Goal: Task Accomplishment & Management: Complete application form

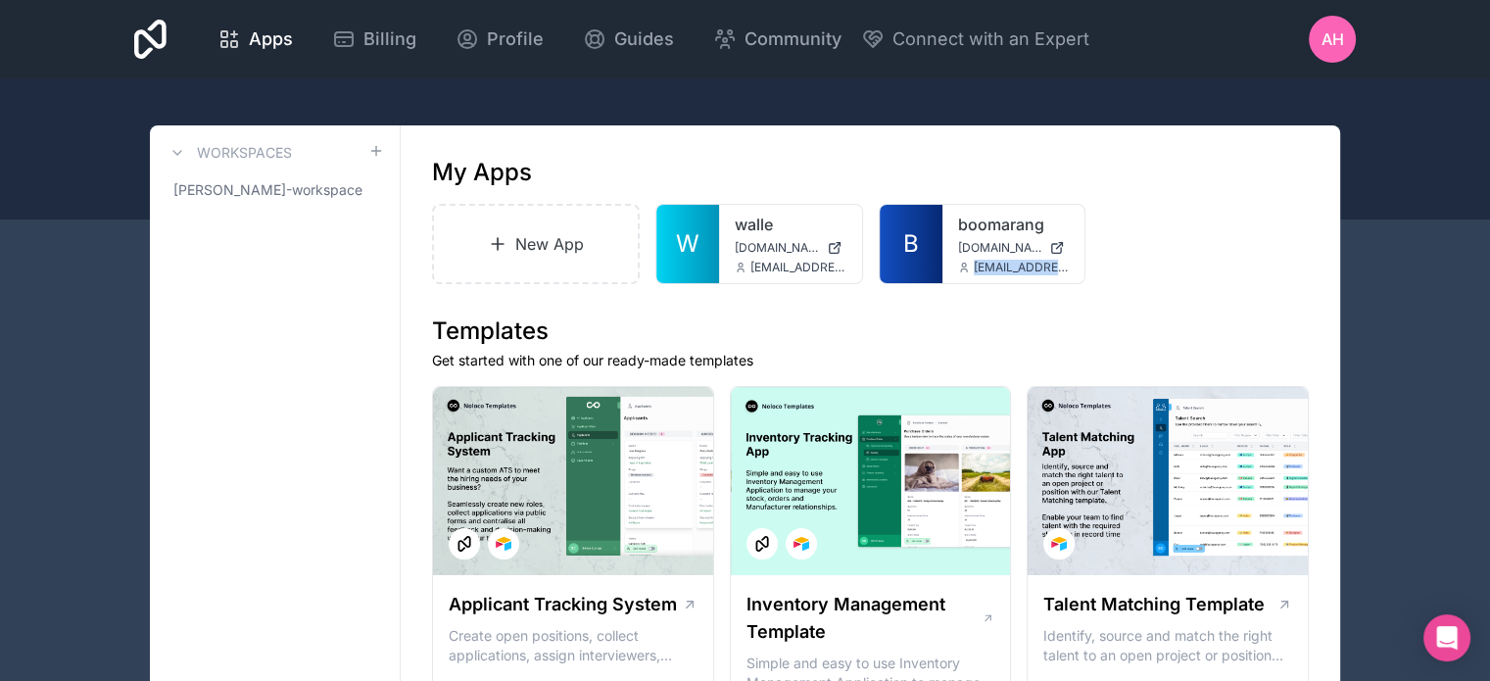
drag, startPoint x: 973, startPoint y: 267, endPoint x: 1058, endPoint y: 267, distance: 85.2
click at [1058, 267] on span "[EMAIL_ADDRESS][DOMAIN_NAME]" at bounding box center [1022, 268] width 96 height 16
copy span "anoop@ubilo.in"
click at [588, 165] on div "My Apps" at bounding box center [870, 172] width 877 height 31
click at [524, 256] on link "New App" at bounding box center [536, 244] width 208 height 80
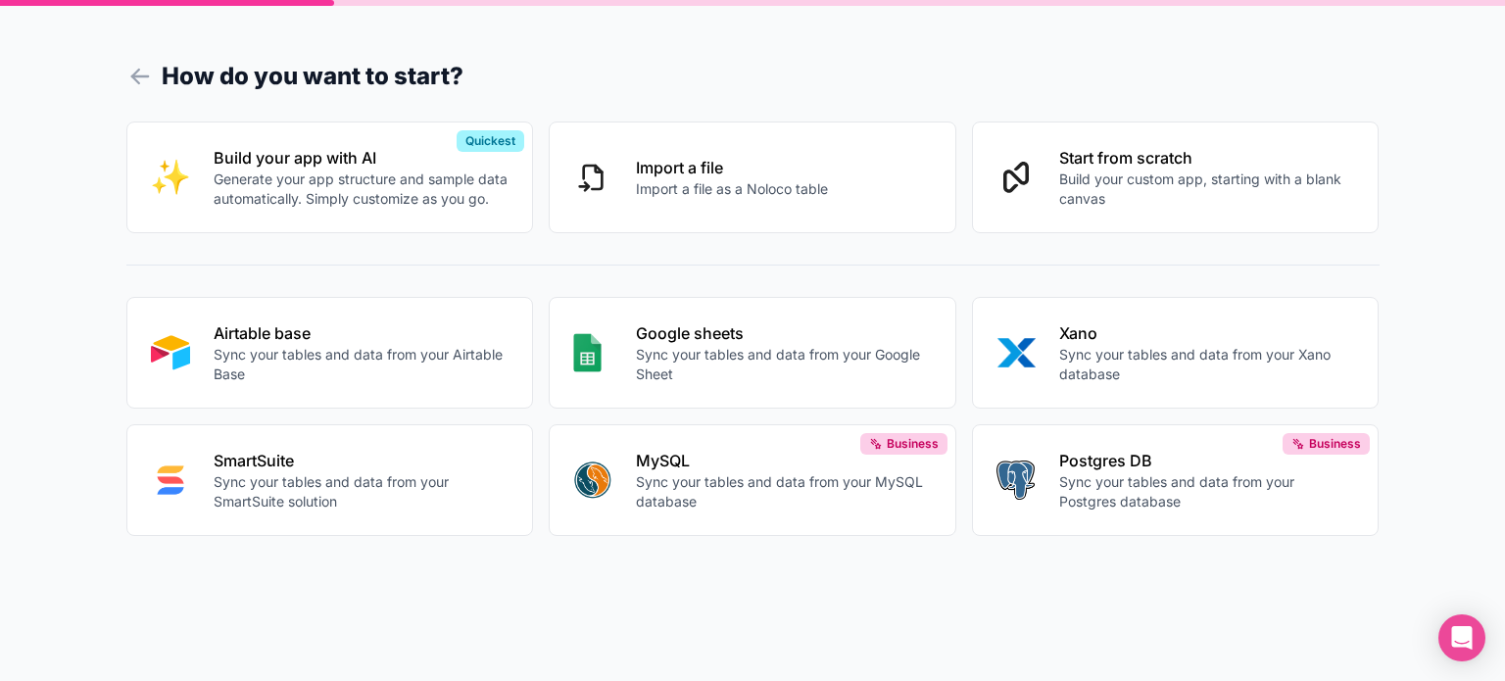
click at [135, 73] on icon at bounding box center [139, 76] width 27 height 27
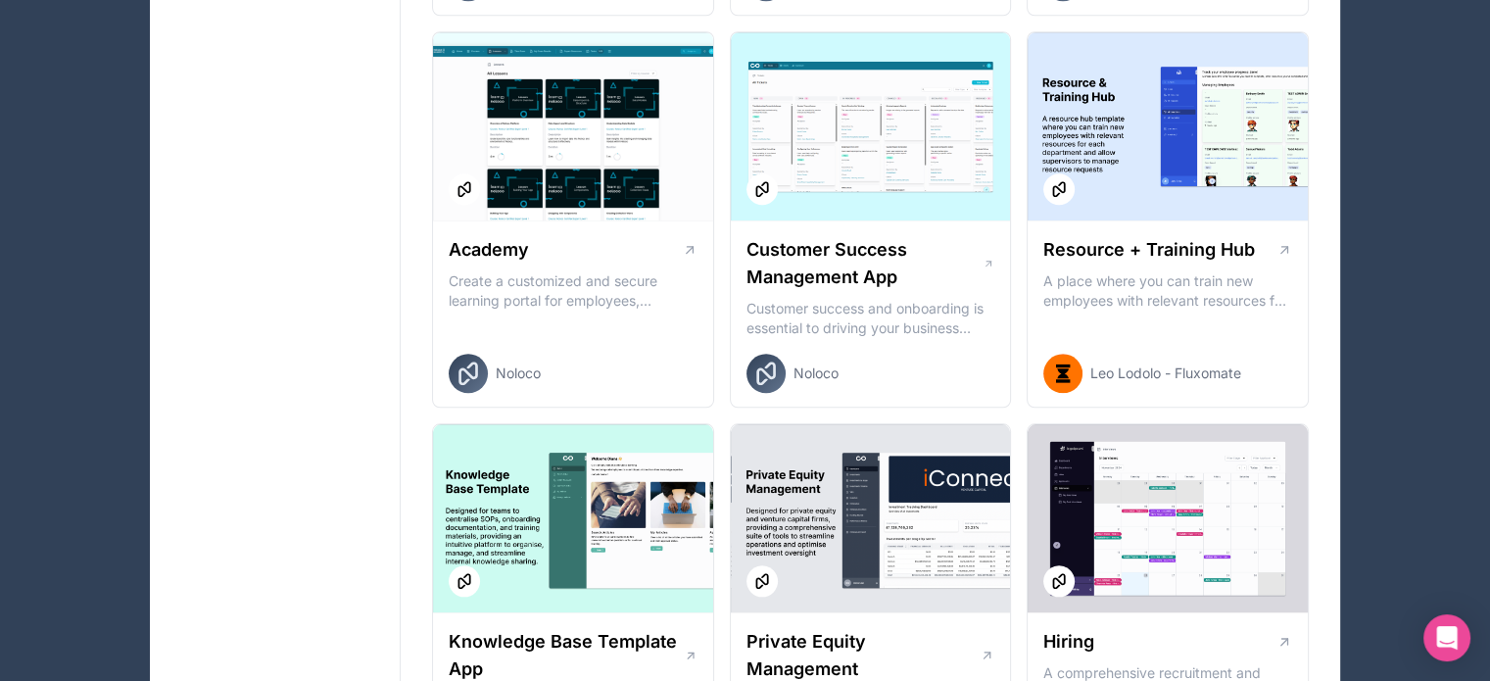
scroll to position [1975, 0]
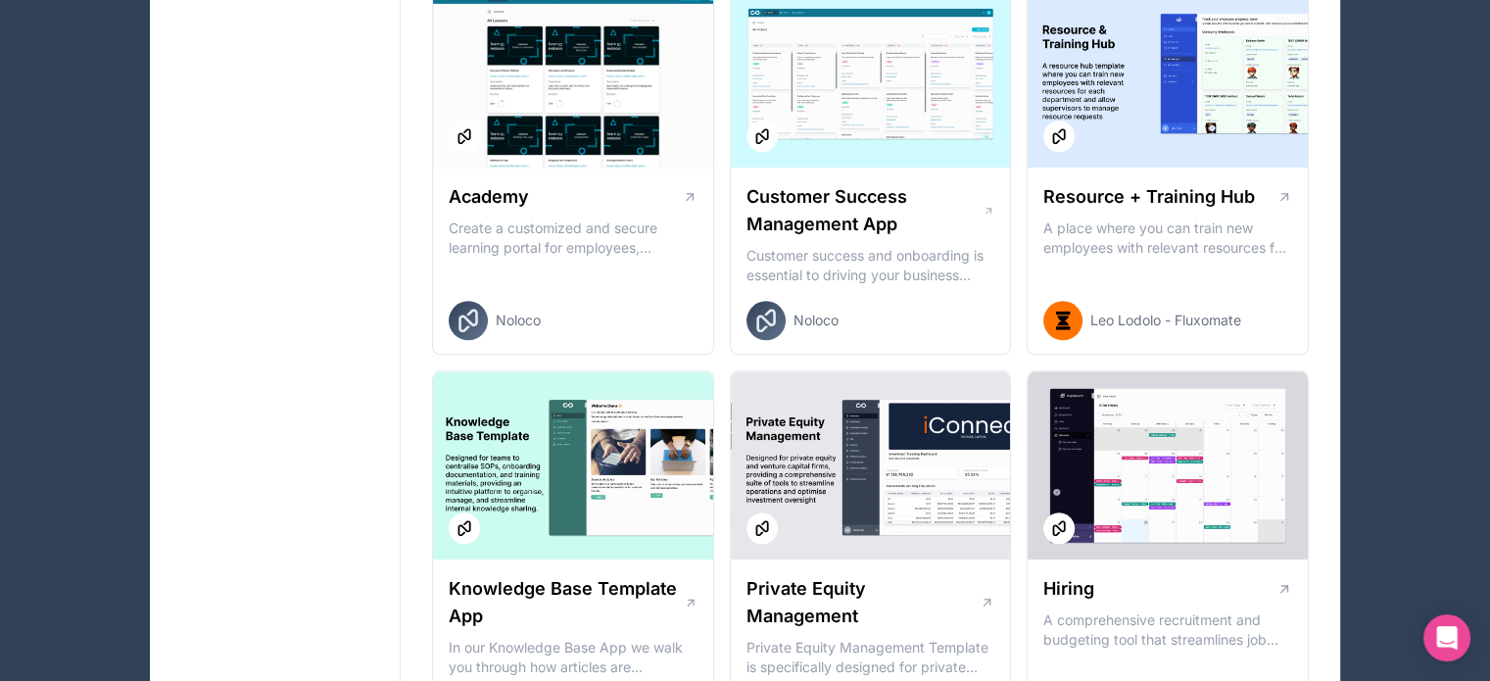
click at [1148, 189] on h1 "Resource + Training Hub" at bounding box center [1149, 196] width 212 height 27
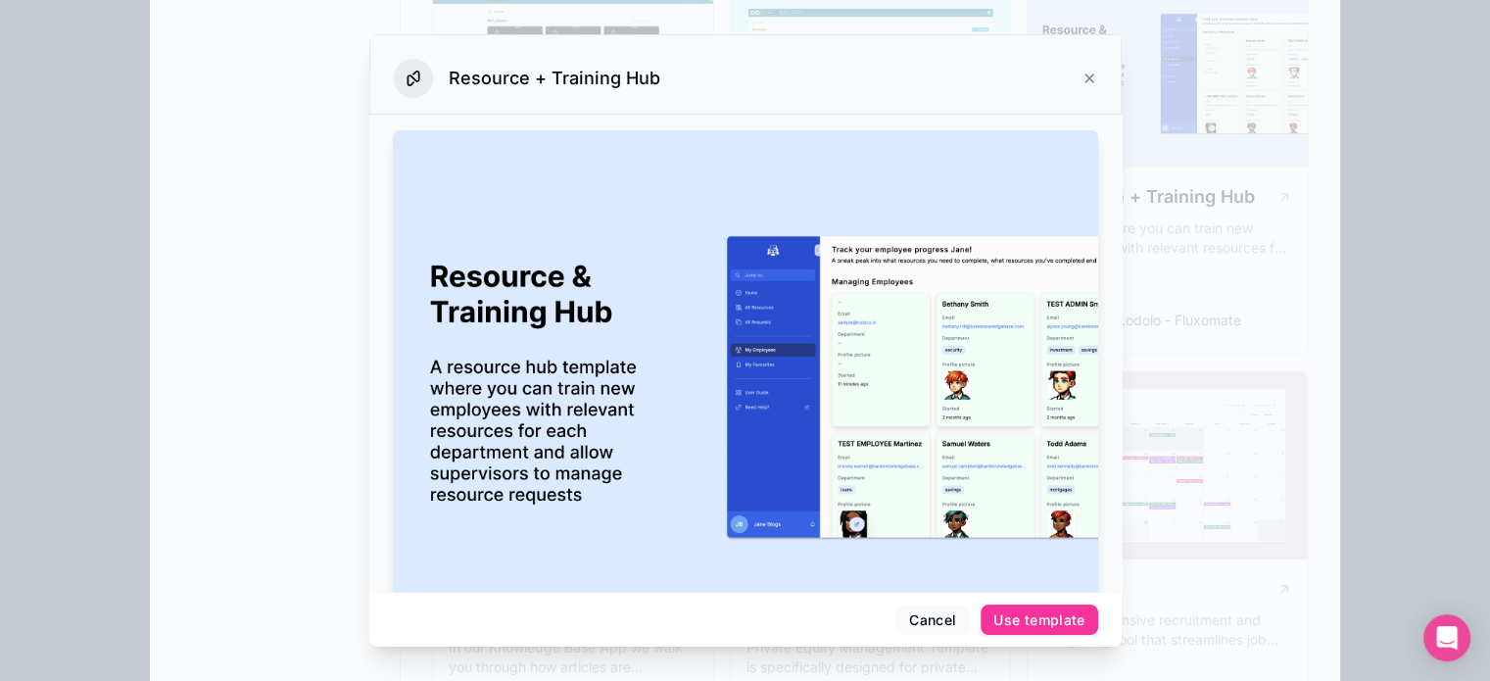
click at [1013, 614] on div "Use template" at bounding box center [1038, 620] width 91 height 18
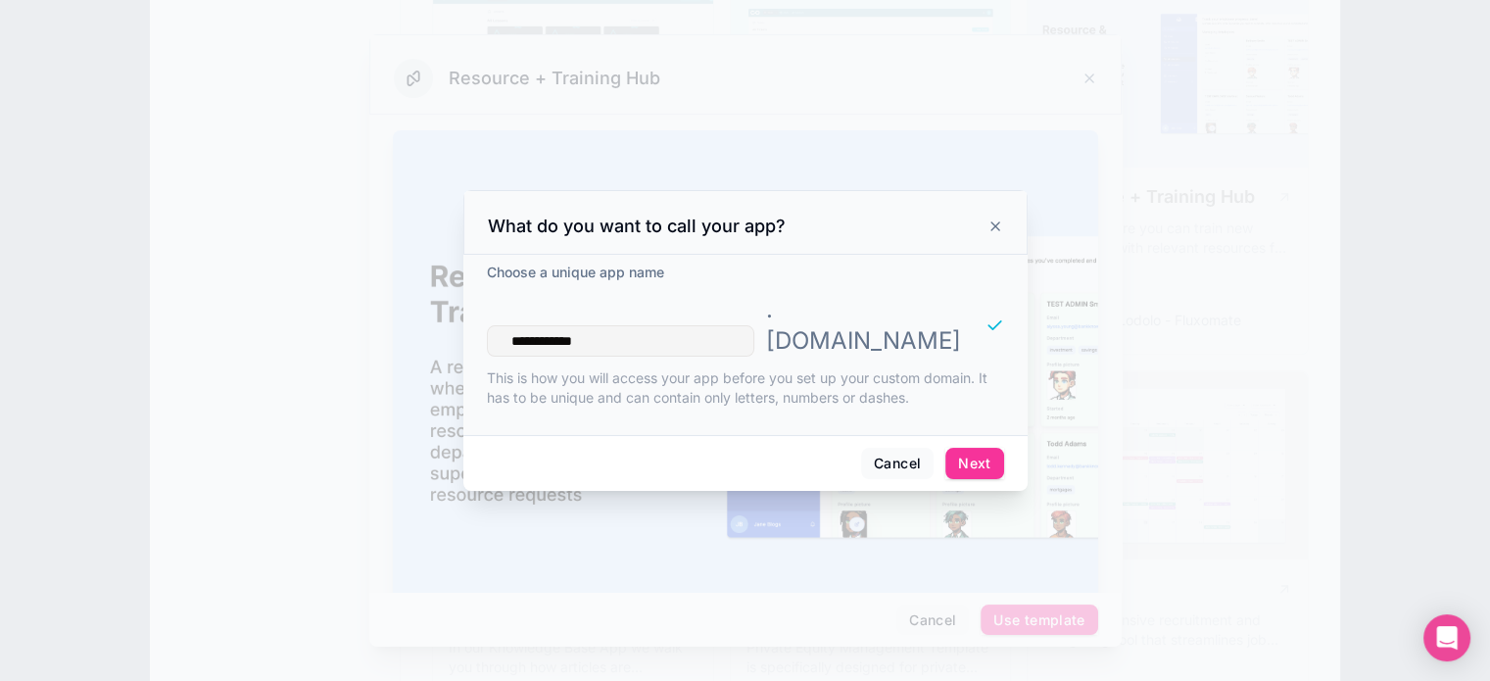
click at [619, 325] on input "**********" at bounding box center [620, 340] width 267 height 31
type input "**********"
click at [971, 448] on button "Next" at bounding box center [974, 463] width 58 height 31
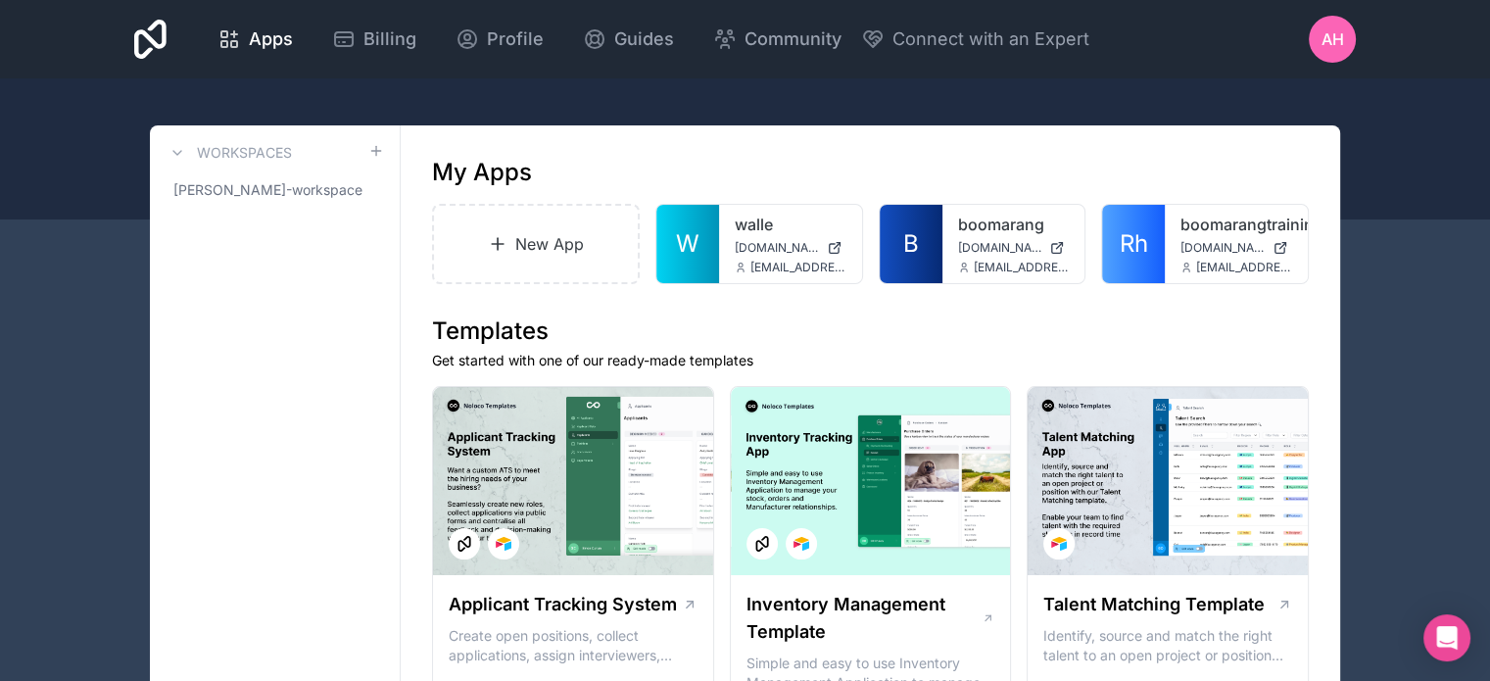
click at [549, 246] on link "New App" at bounding box center [536, 244] width 208 height 80
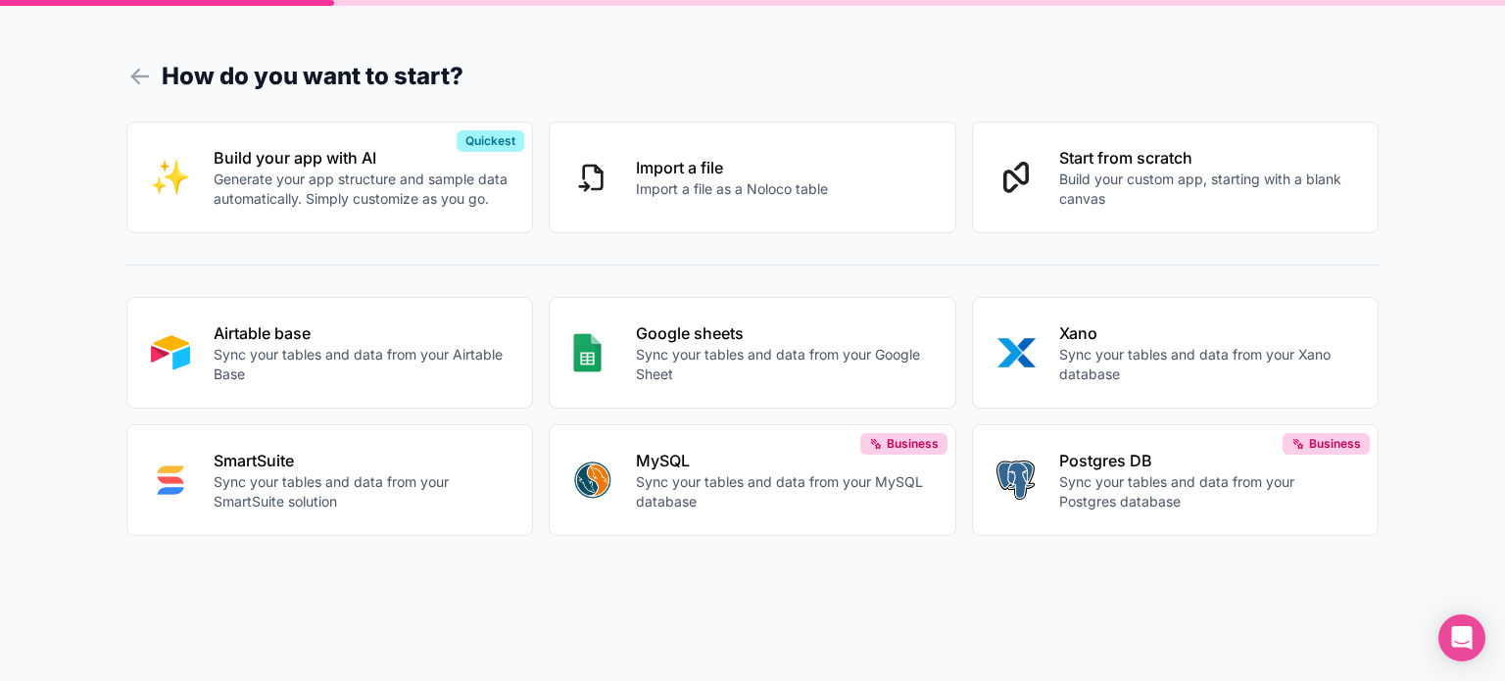
click at [353, 345] on p "Sync your tables and data from your Airtable Base" at bounding box center [362, 364] width 296 height 39
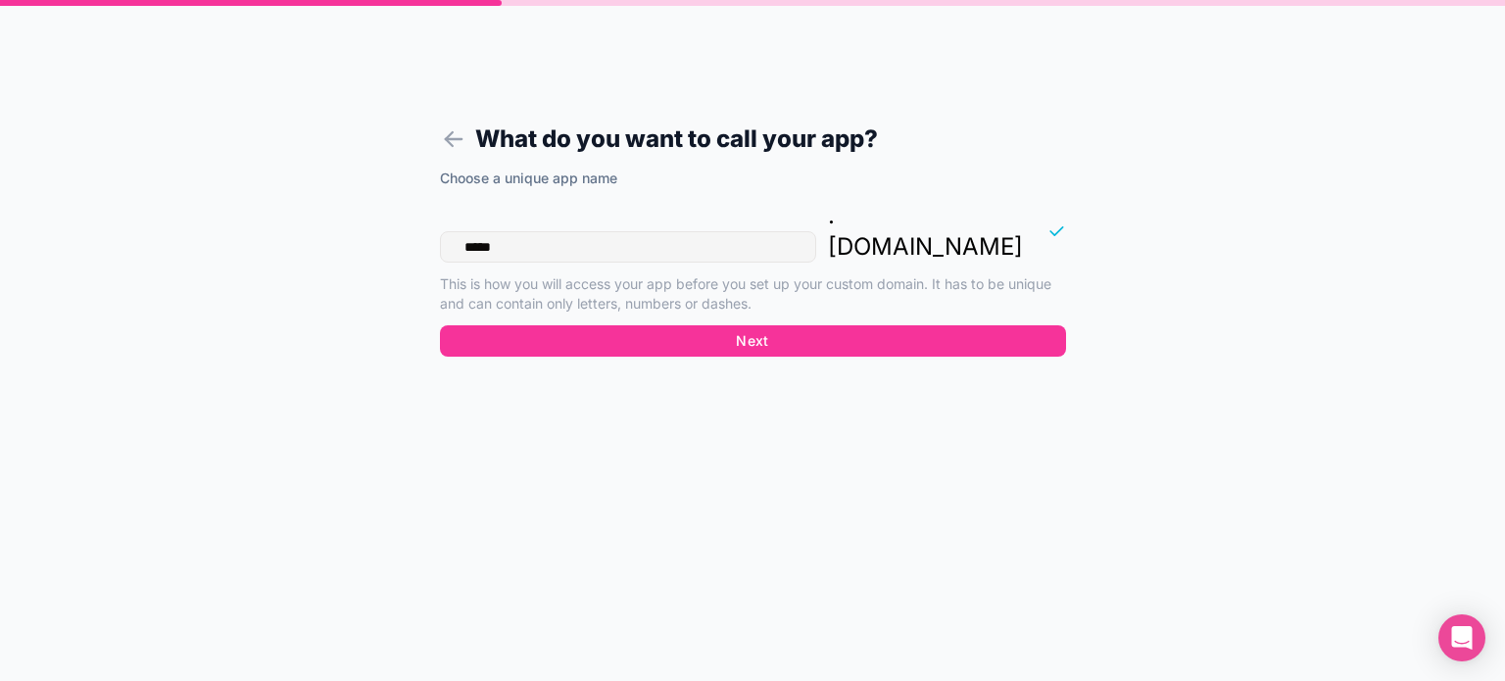
drag, startPoint x: 504, startPoint y: 215, endPoint x: 440, endPoint y: 207, distance: 65.1
click at [440, 231] on input "*****" at bounding box center [628, 246] width 376 height 31
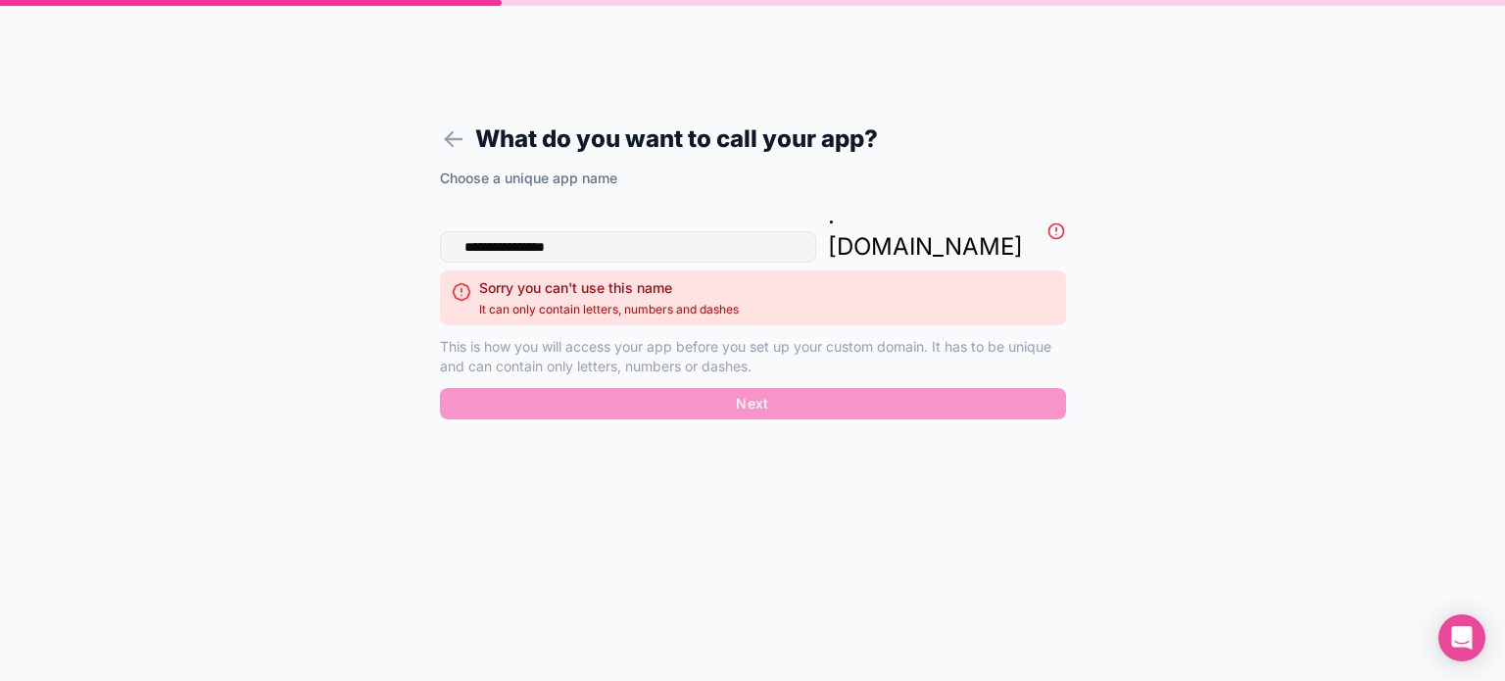
click at [541, 231] on input "**********" at bounding box center [628, 246] width 376 height 31
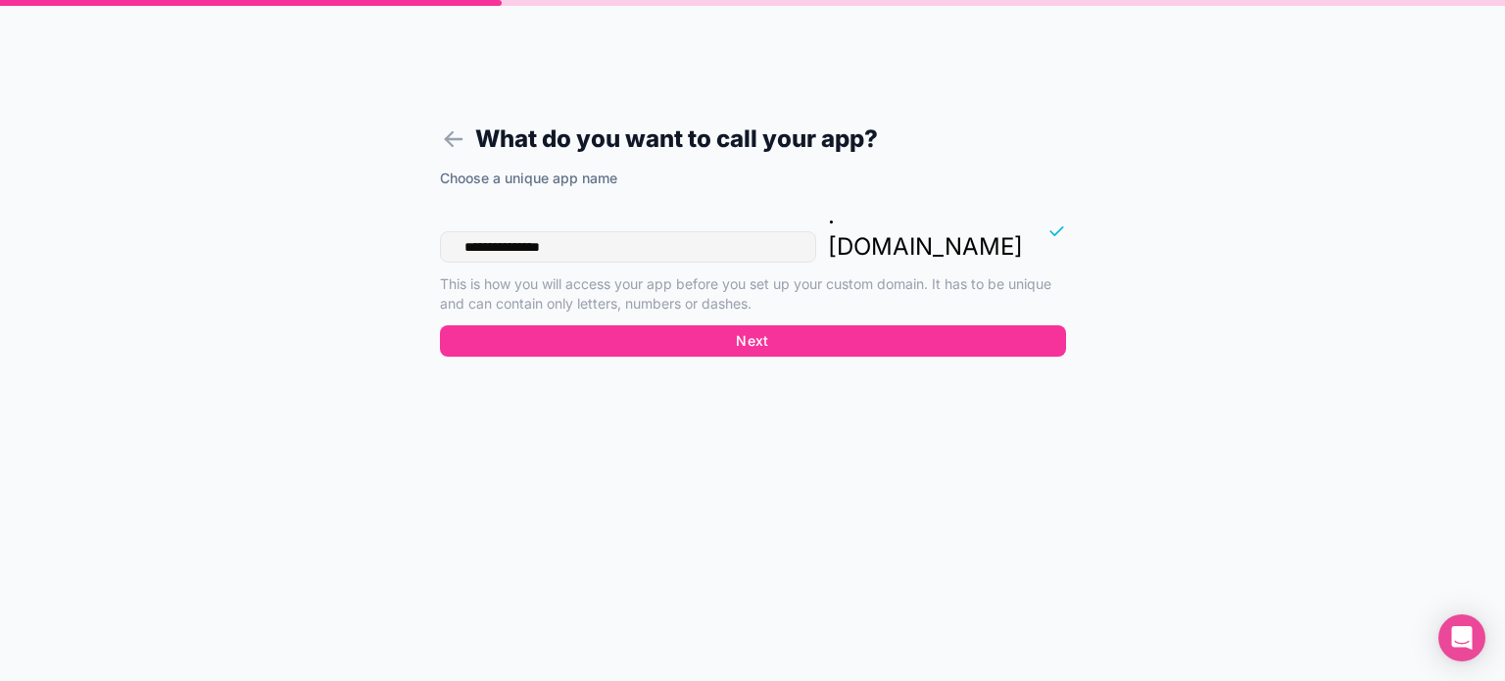
type input "**********"
click at [772, 325] on button "Next" at bounding box center [753, 340] width 626 height 31
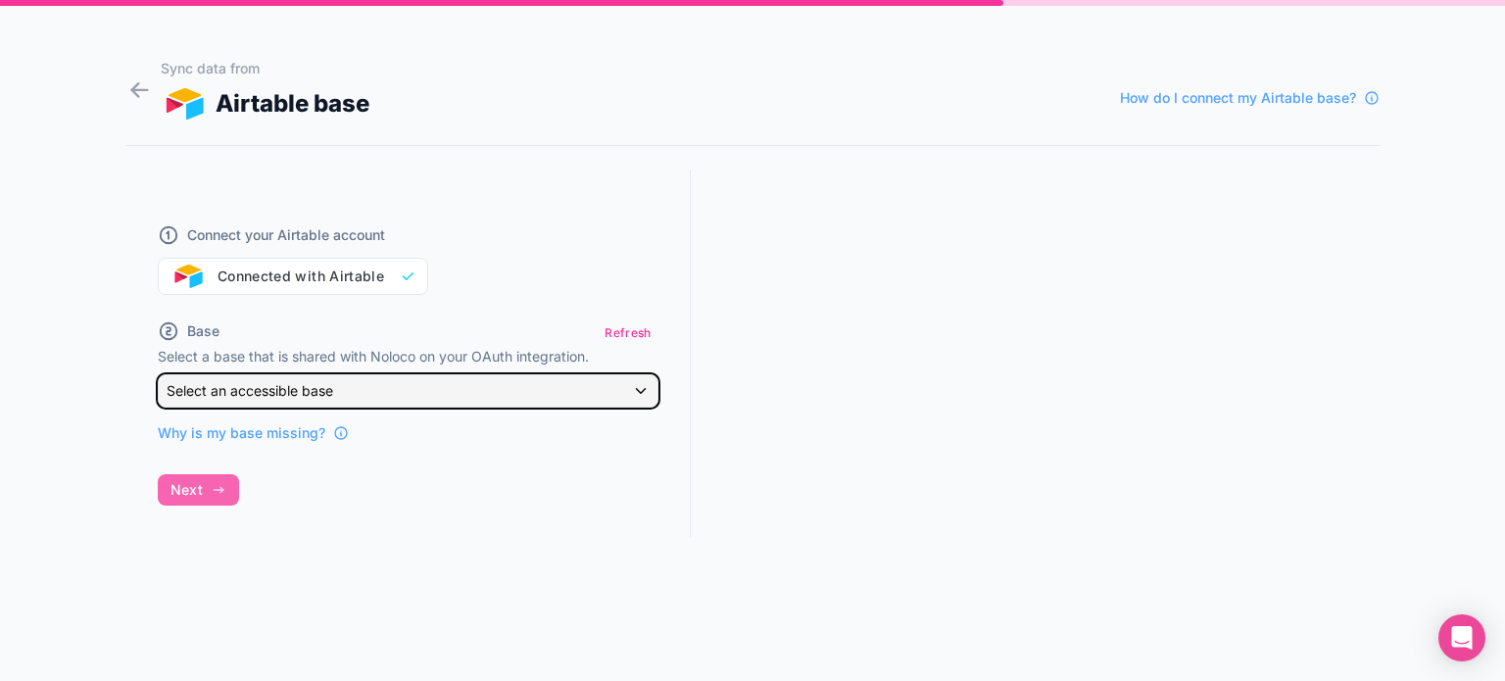
click at [324, 396] on span "Select an accessible base" at bounding box center [250, 390] width 167 height 17
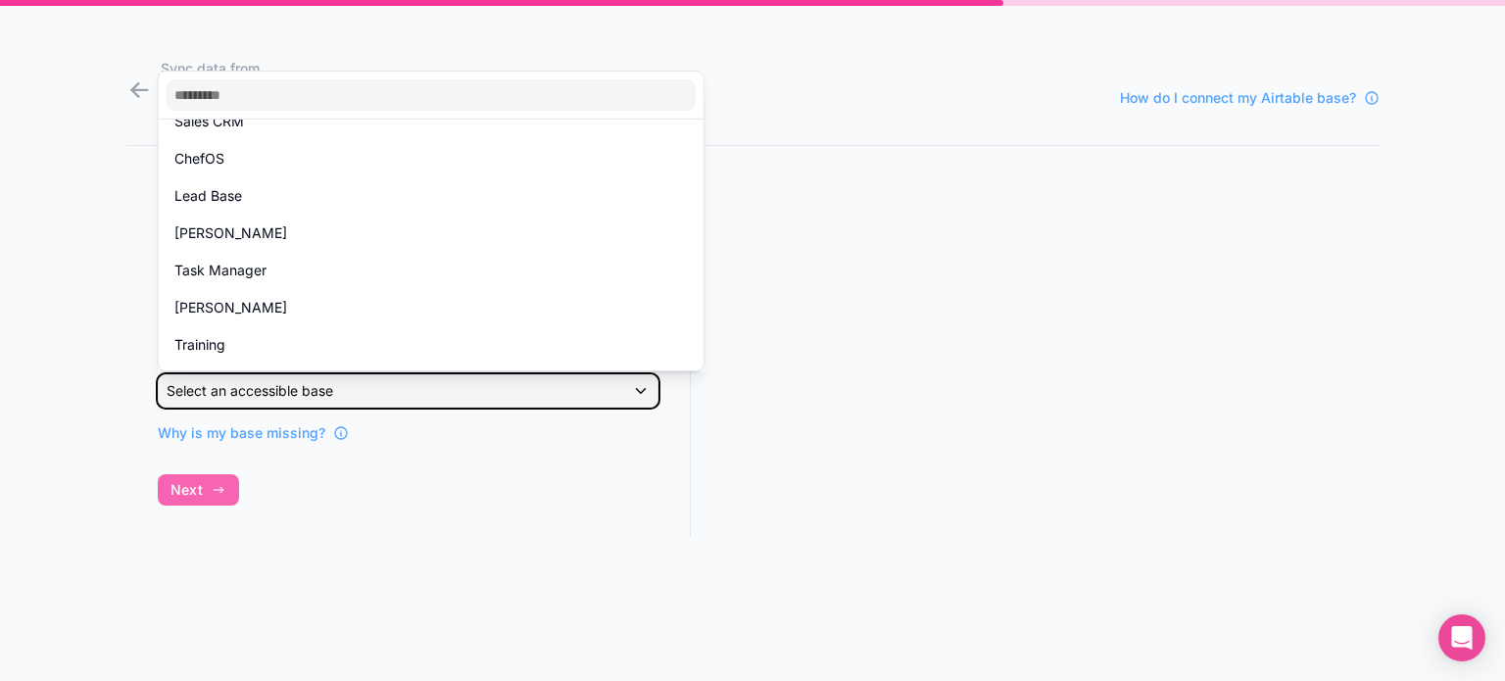
scroll to position [157, 0]
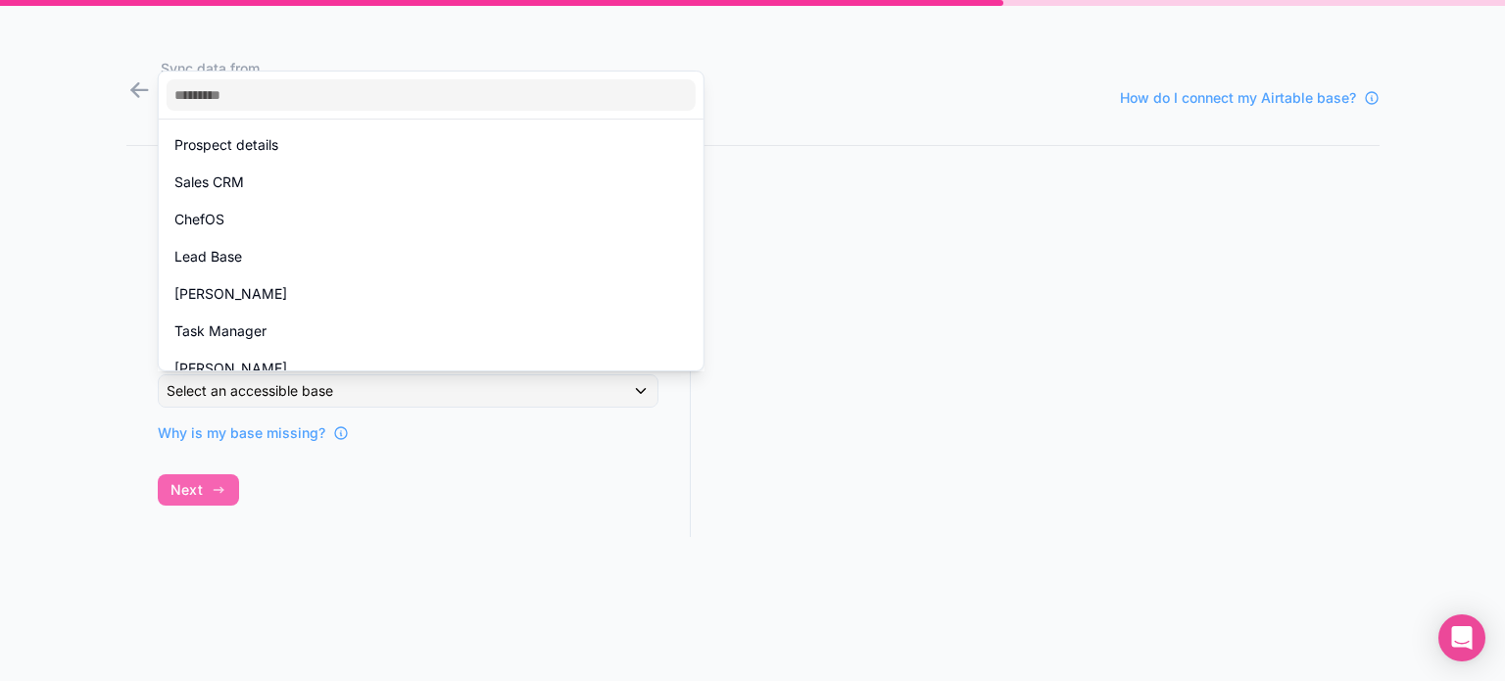
click at [234, 222] on div "ChefOS" at bounding box center [430, 220] width 513 height 24
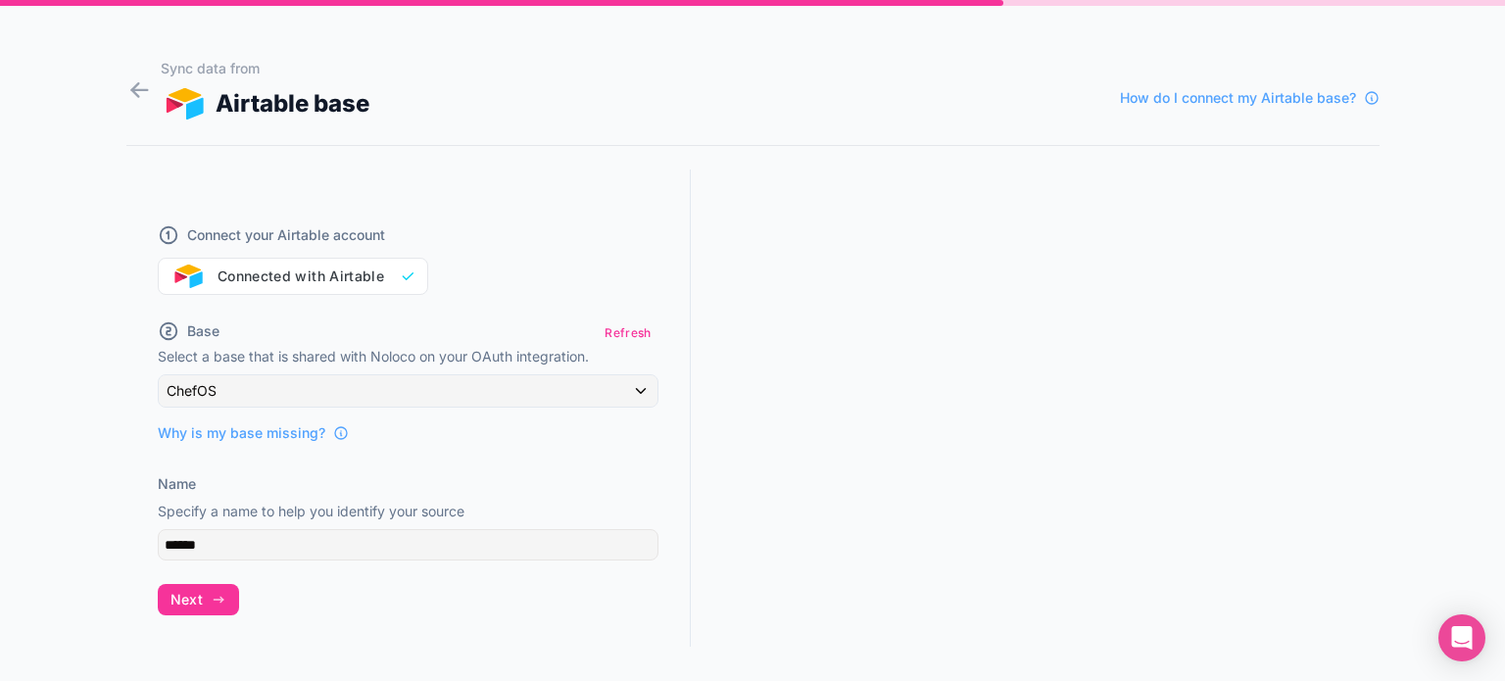
scroll to position [35, 0]
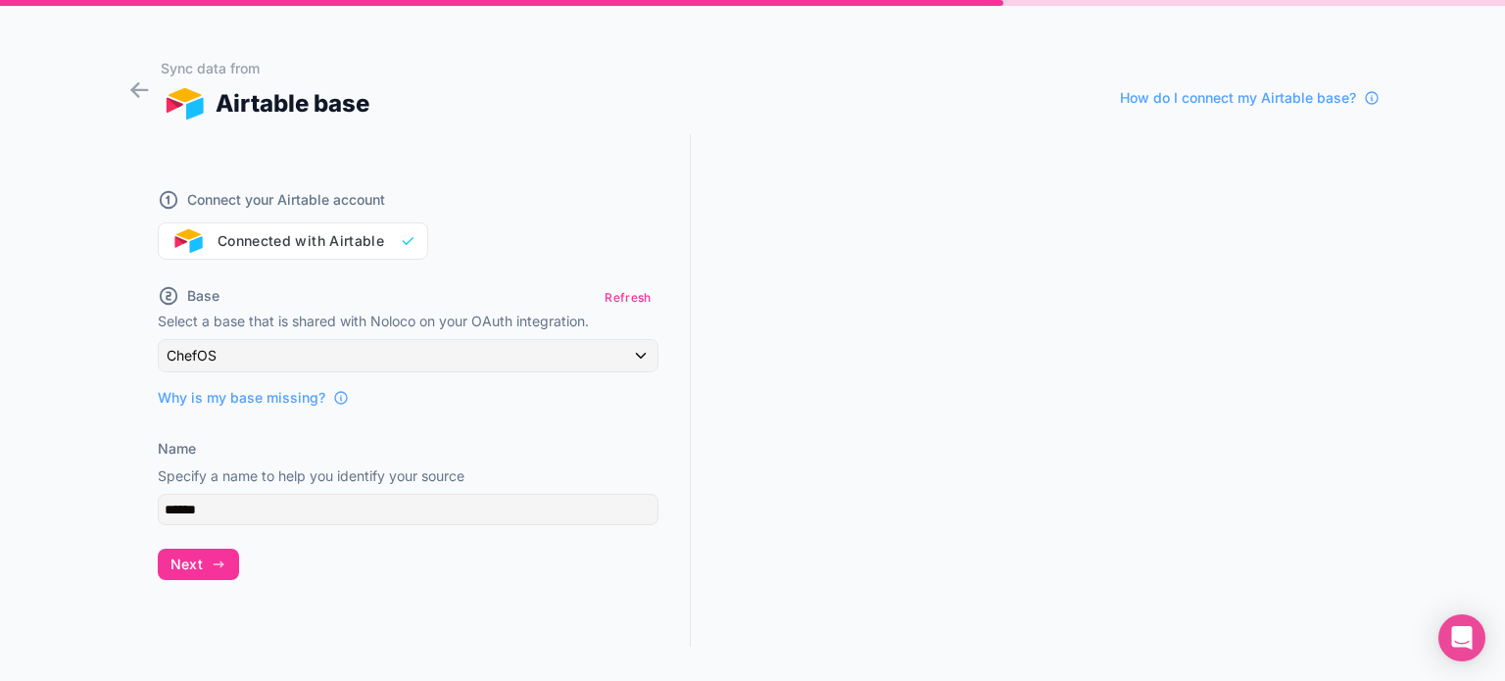
click at [180, 560] on span "Next" at bounding box center [186, 564] width 32 height 18
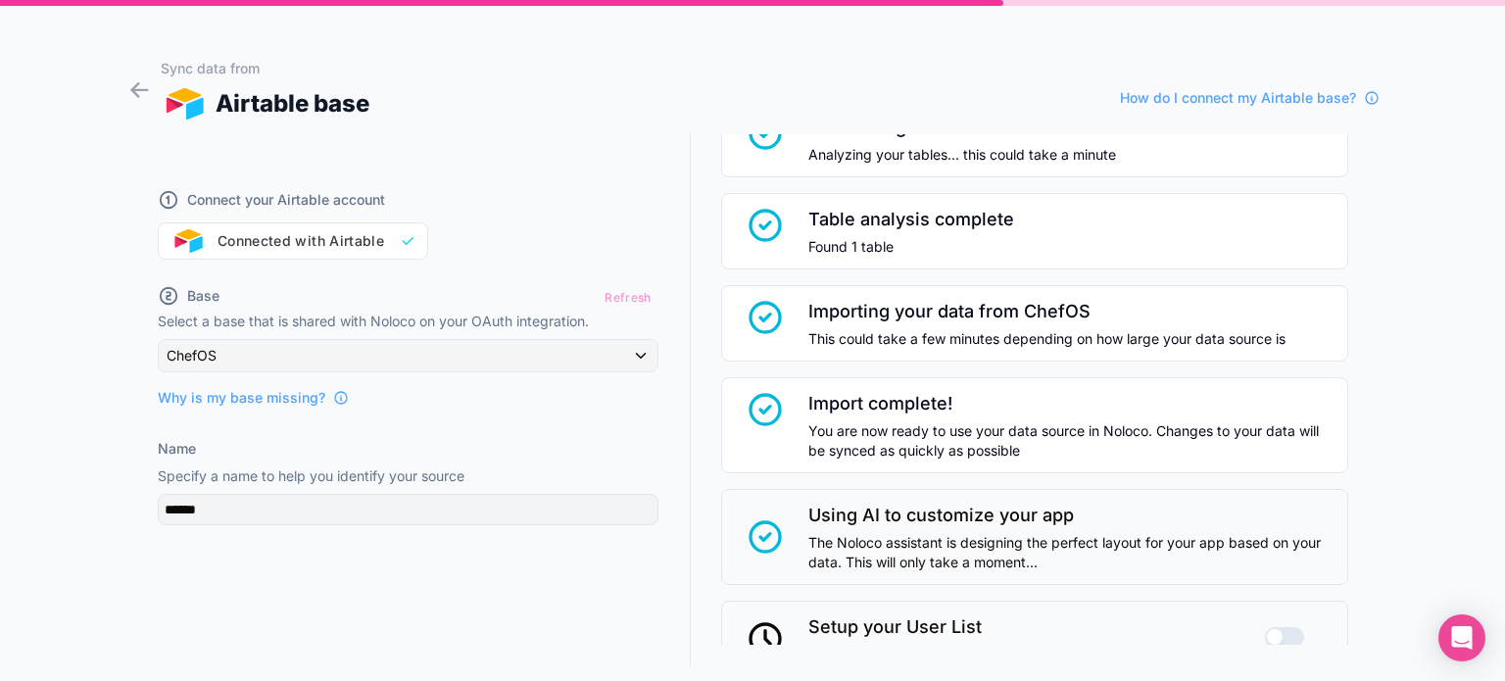
scroll to position [248, 0]
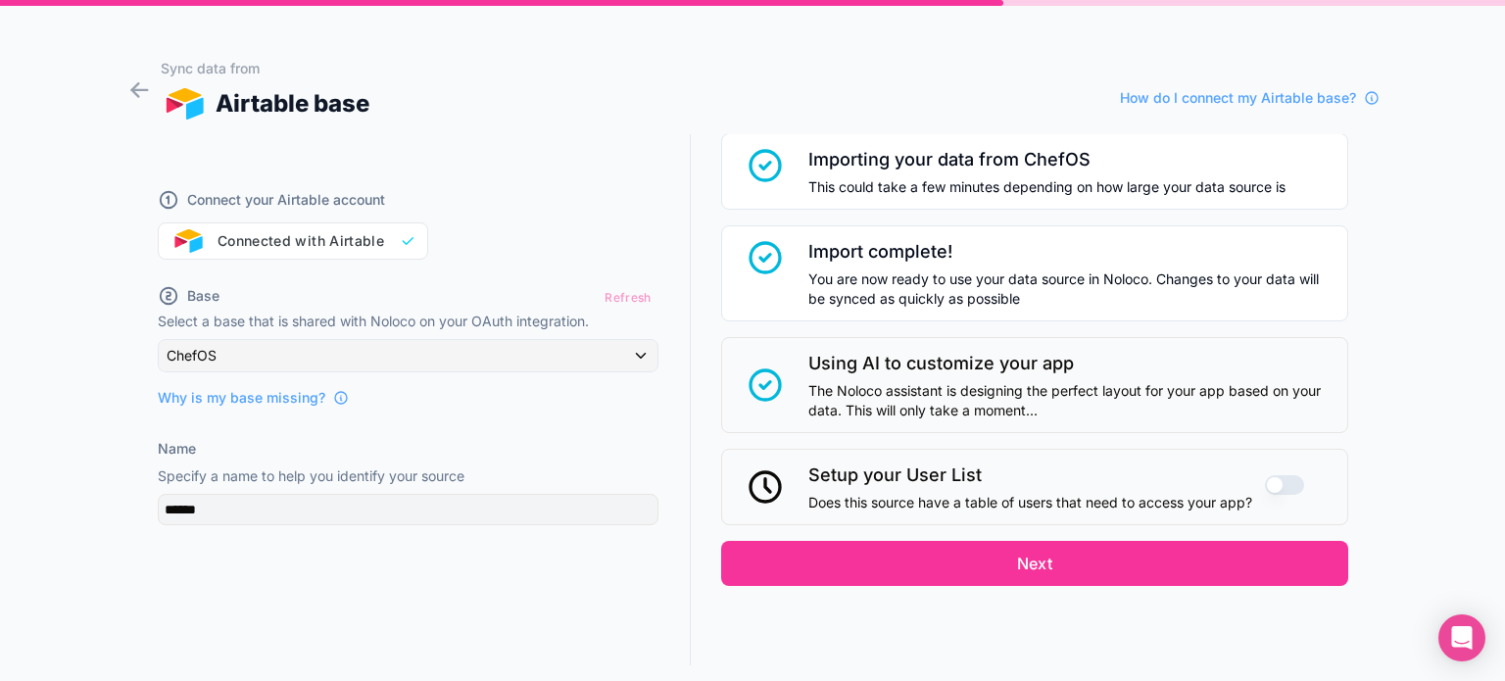
click at [1271, 482] on button "Use setting" at bounding box center [1284, 485] width 39 height 20
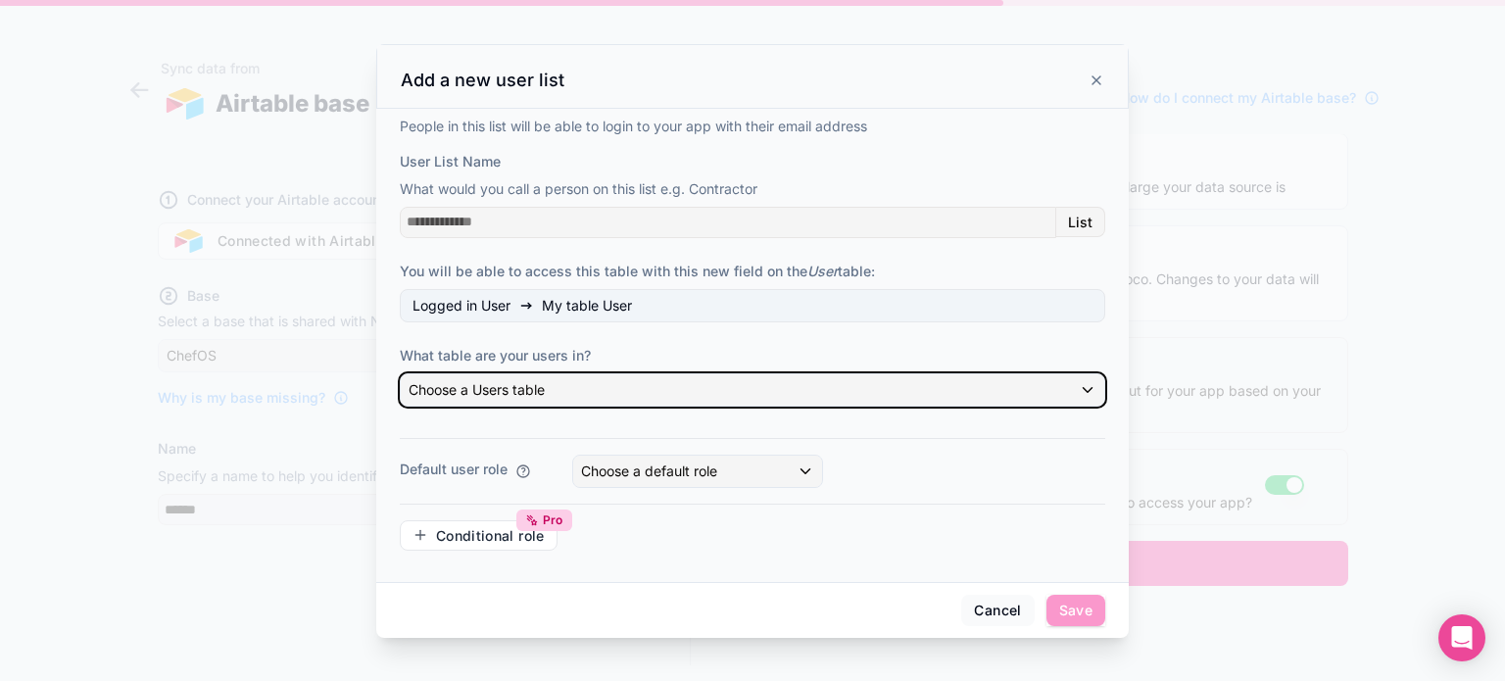
click at [572, 391] on div "Choose a Users table" at bounding box center [752, 389] width 703 height 31
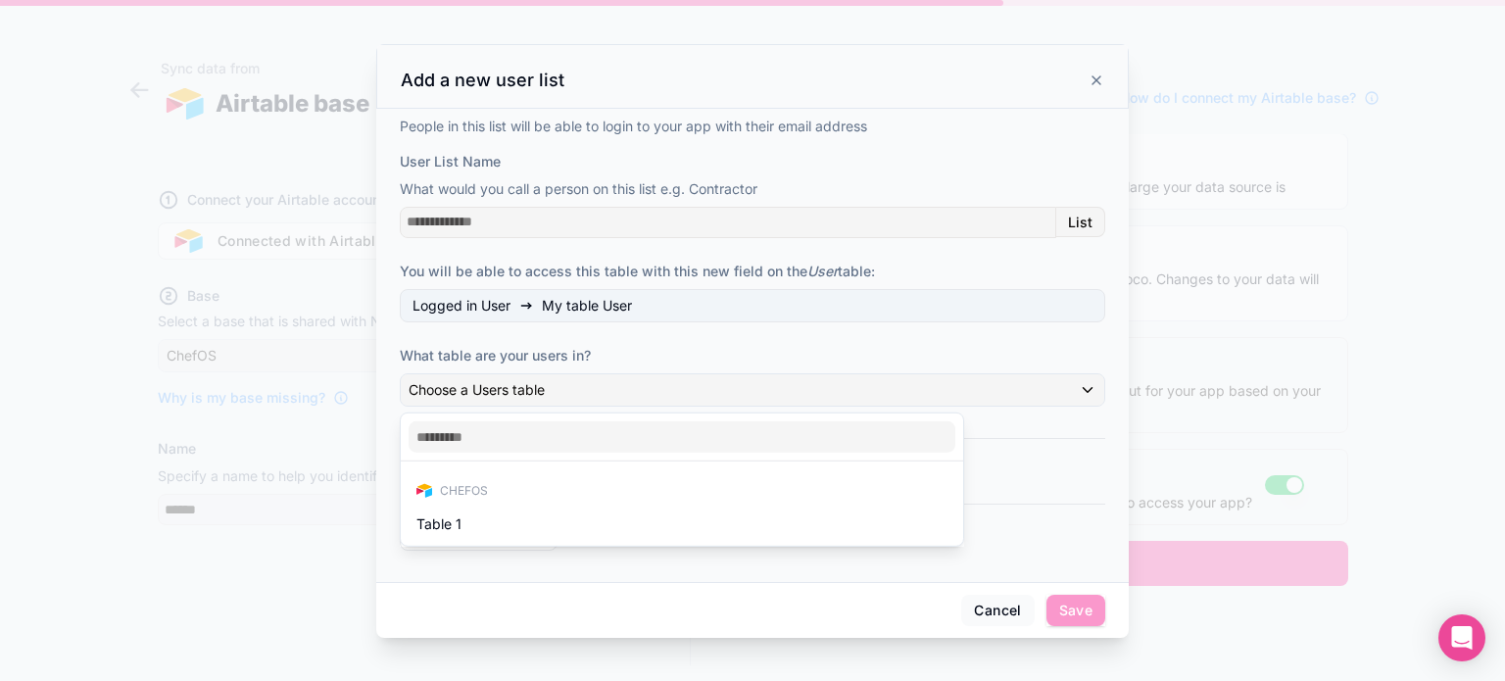
click at [345, 513] on div at bounding box center [752, 340] width 1505 height 681
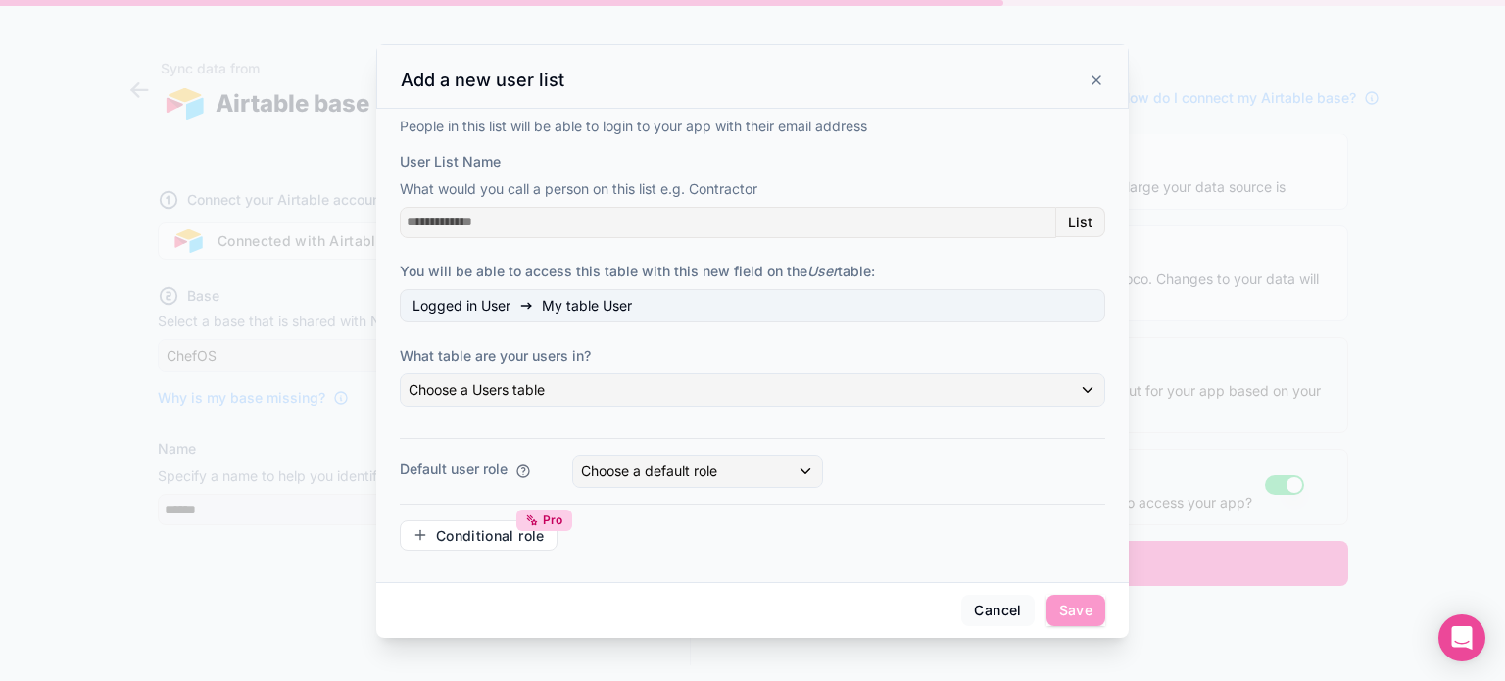
click at [981, 602] on button "Cancel" at bounding box center [997, 610] width 72 height 31
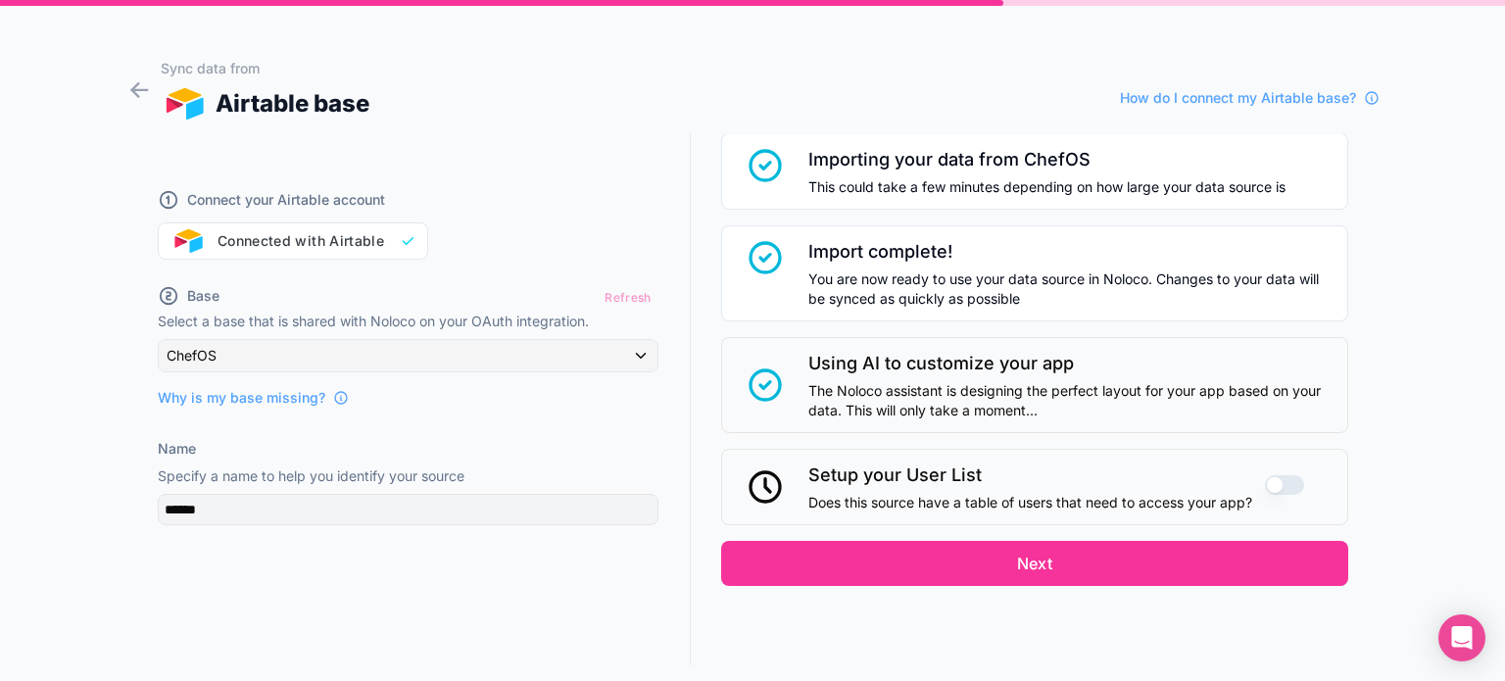
click at [423, 540] on div "Connect your Airtable account Connected with Airtable Base Refresh Select a bas…" at bounding box center [408, 400] width 564 height 532
click at [626, 296] on div "Refresh" at bounding box center [628, 297] width 60 height 28
click at [626, 295] on div "Refresh" at bounding box center [628, 297] width 60 height 28
click at [1265, 475] on button "Use setting" at bounding box center [1284, 485] width 39 height 20
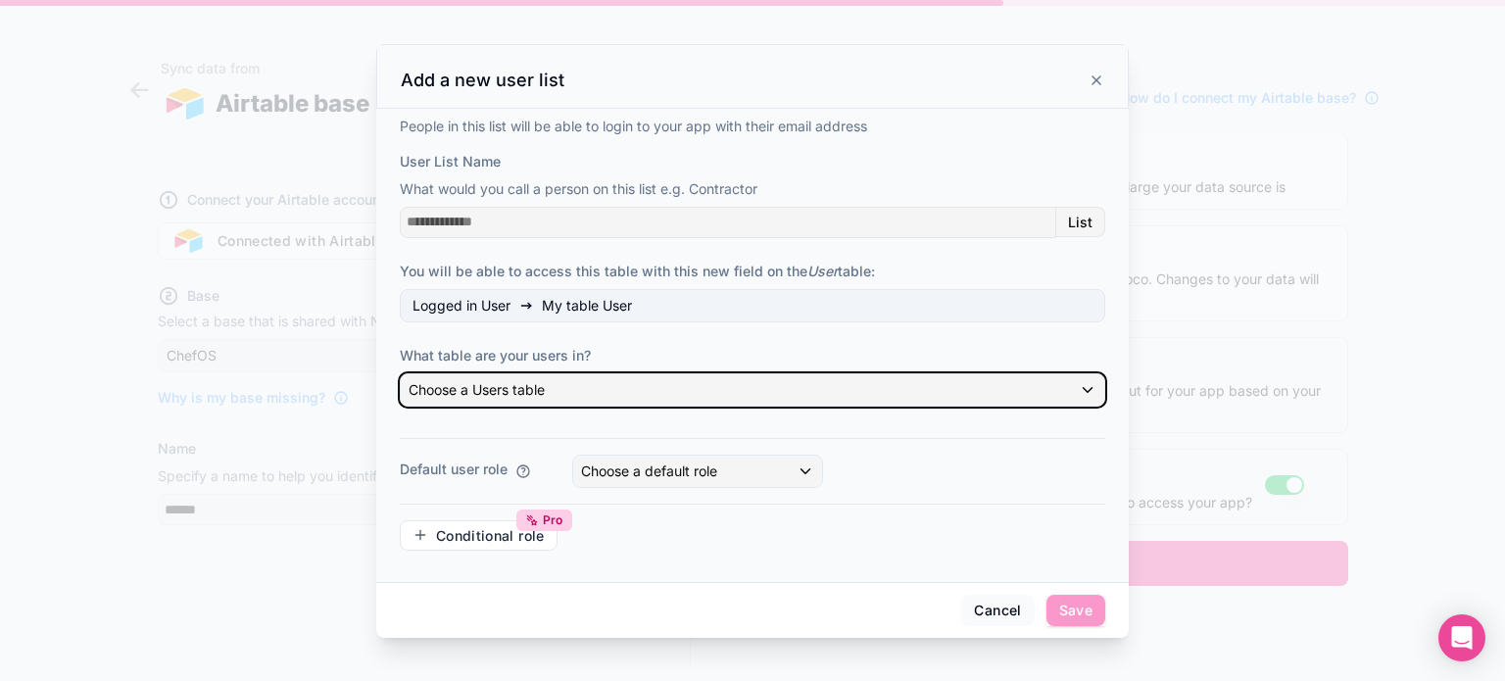
click at [564, 393] on div "Choose a Users table" at bounding box center [752, 389] width 703 height 31
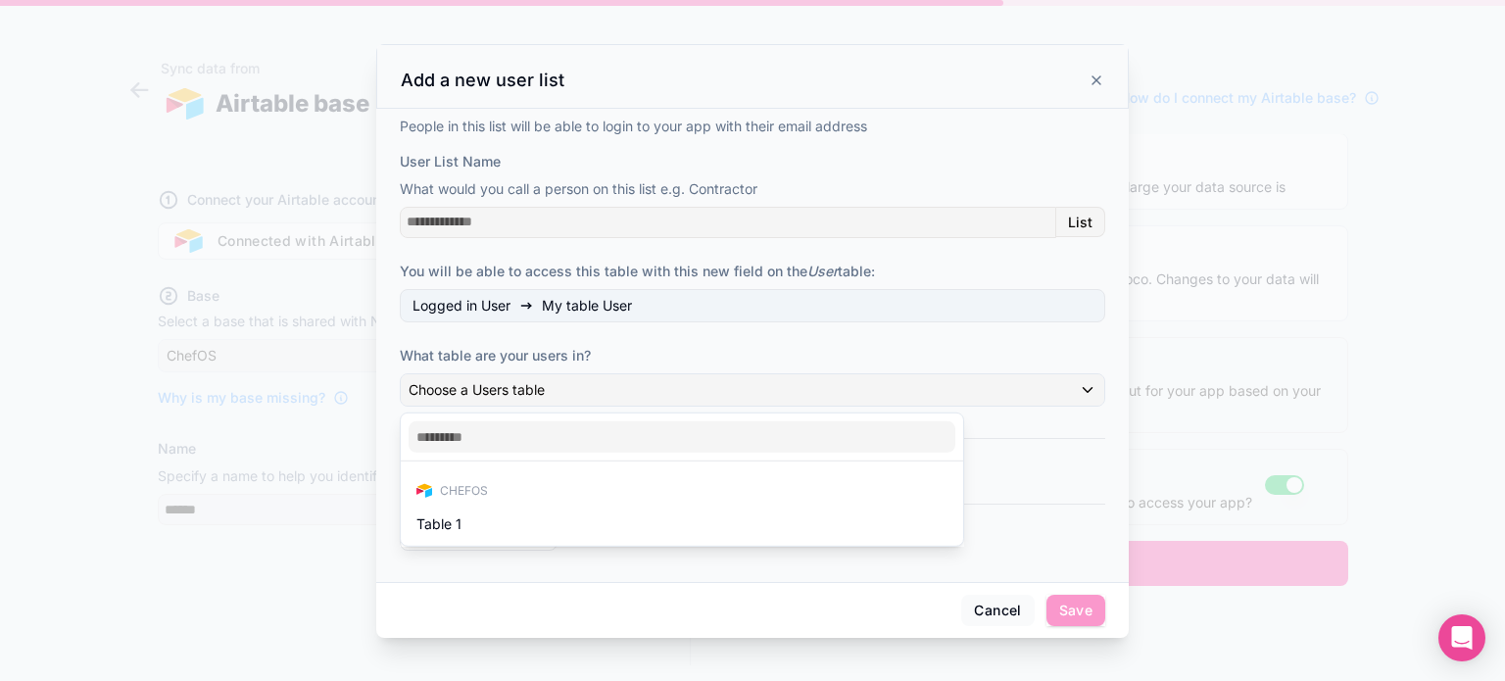
click at [1098, 350] on div at bounding box center [752, 340] width 1505 height 681
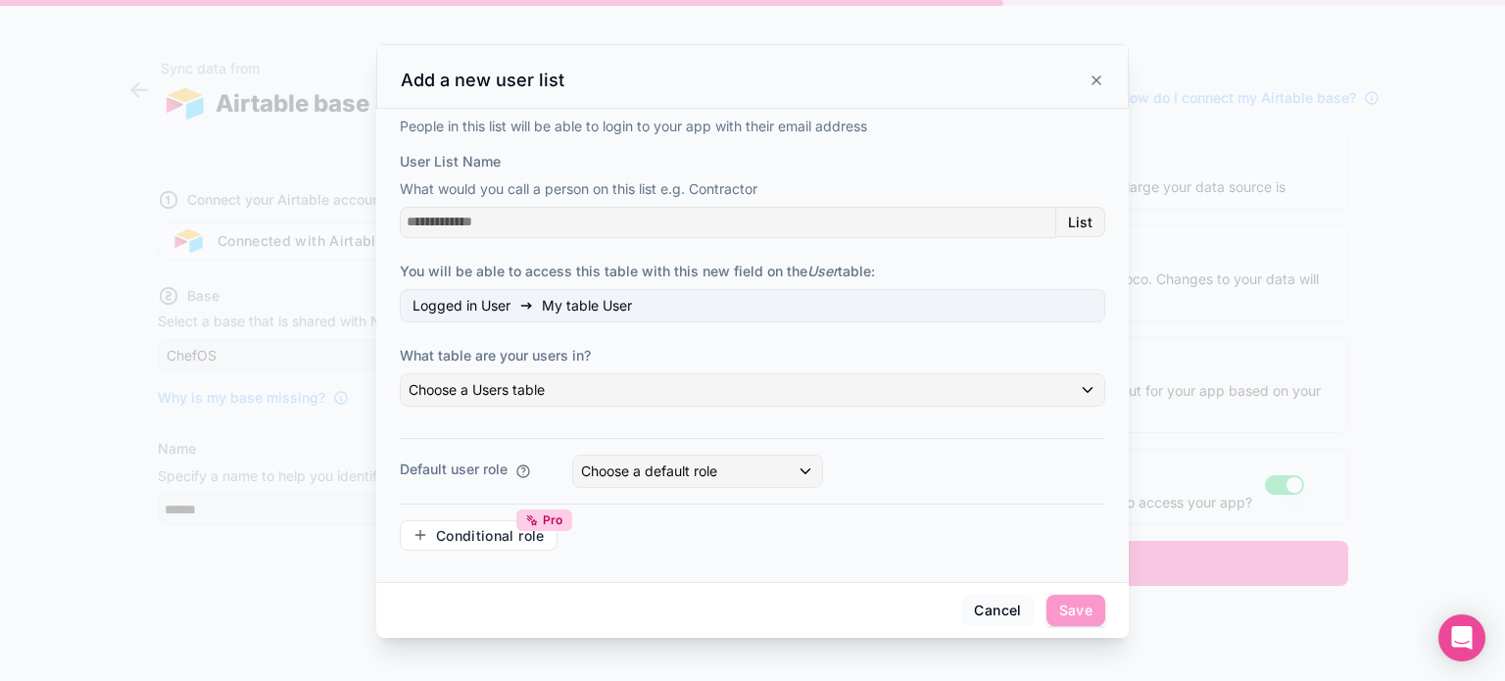
click at [990, 606] on button "Cancel" at bounding box center [997, 610] width 72 height 31
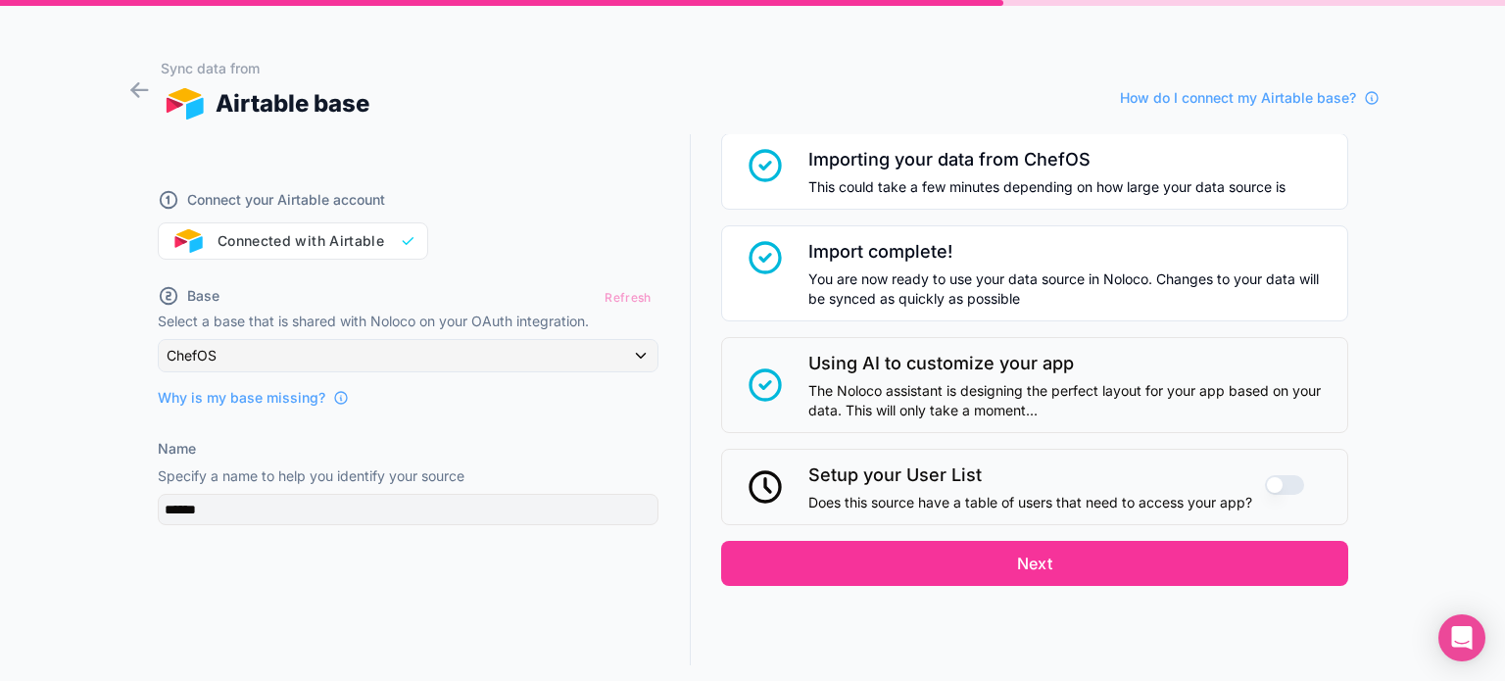
click at [272, 395] on span "Why is my base missing?" at bounding box center [242, 398] width 168 height 20
click at [621, 292] on div "Refresh" at bounding box center [628, 297] width 60 height 28
click at [353, 238] on div "Connect your Airtable account Connected with Airtable" at bounding box center [408, 213] width 501 height 94
click at [137, 90] on icon at bounding box center [139, 90] width 16 height 0
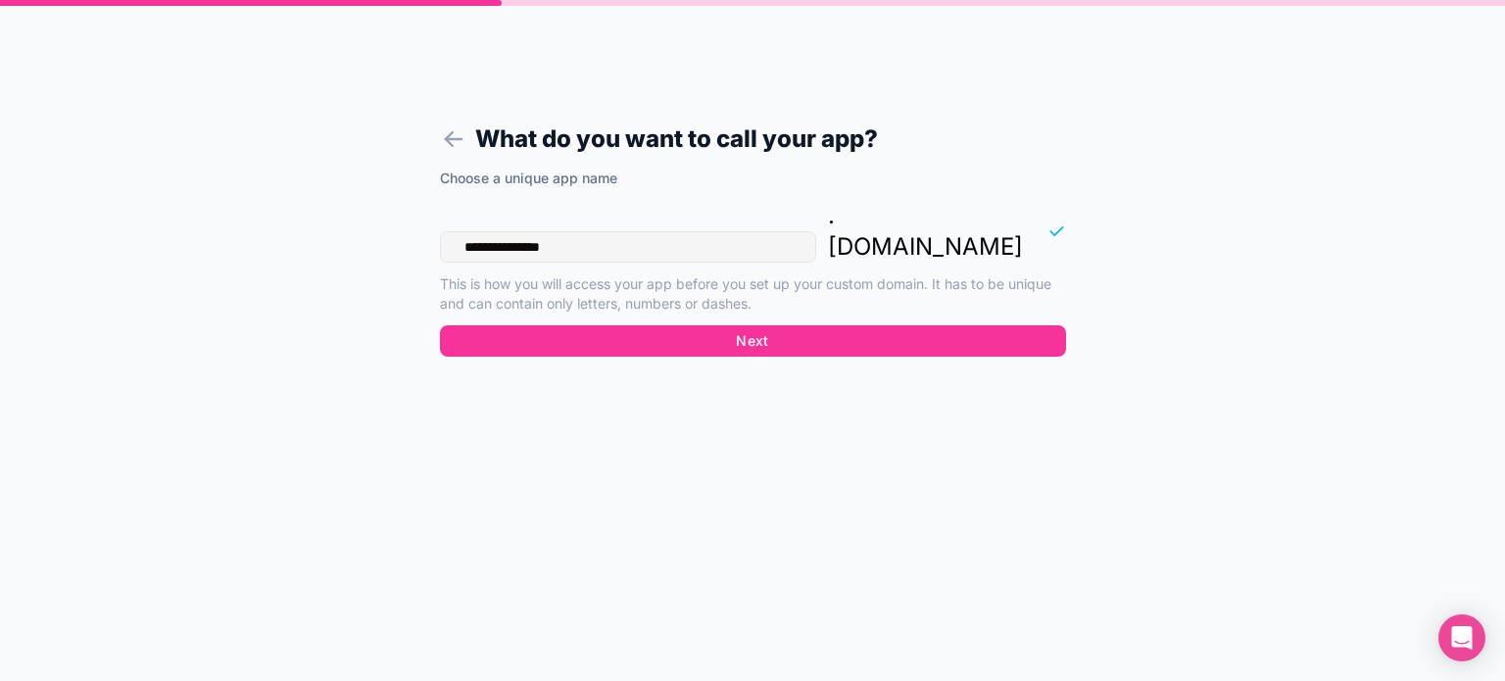
click at [666, 325] on button "Next" at bounding box center [753, 340] width 626 height 31
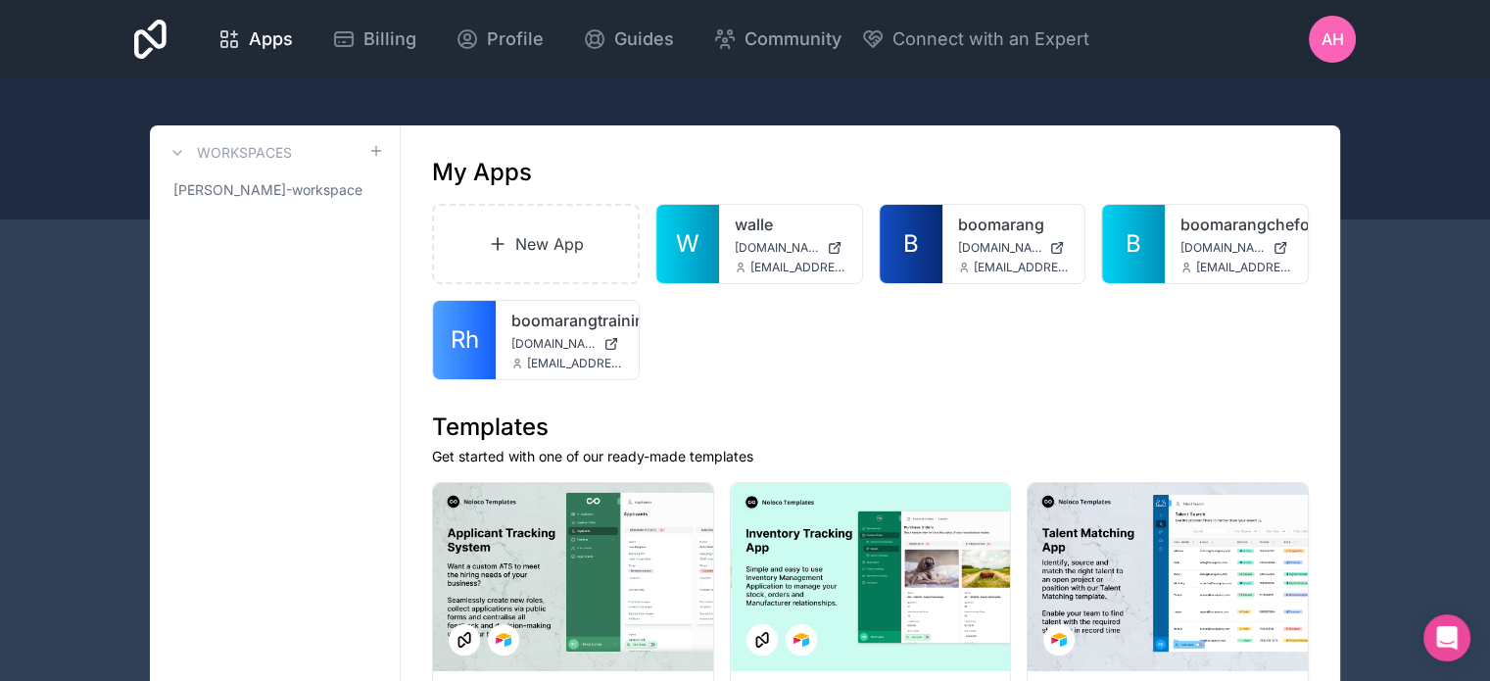
click at [1206, 243] on span "boomarangchefos.noloco.co" at bounding box center [1222, 248] width 84 height 16
click at [0, 0] on icon at bounding box center [0, 0] width 0 height 0
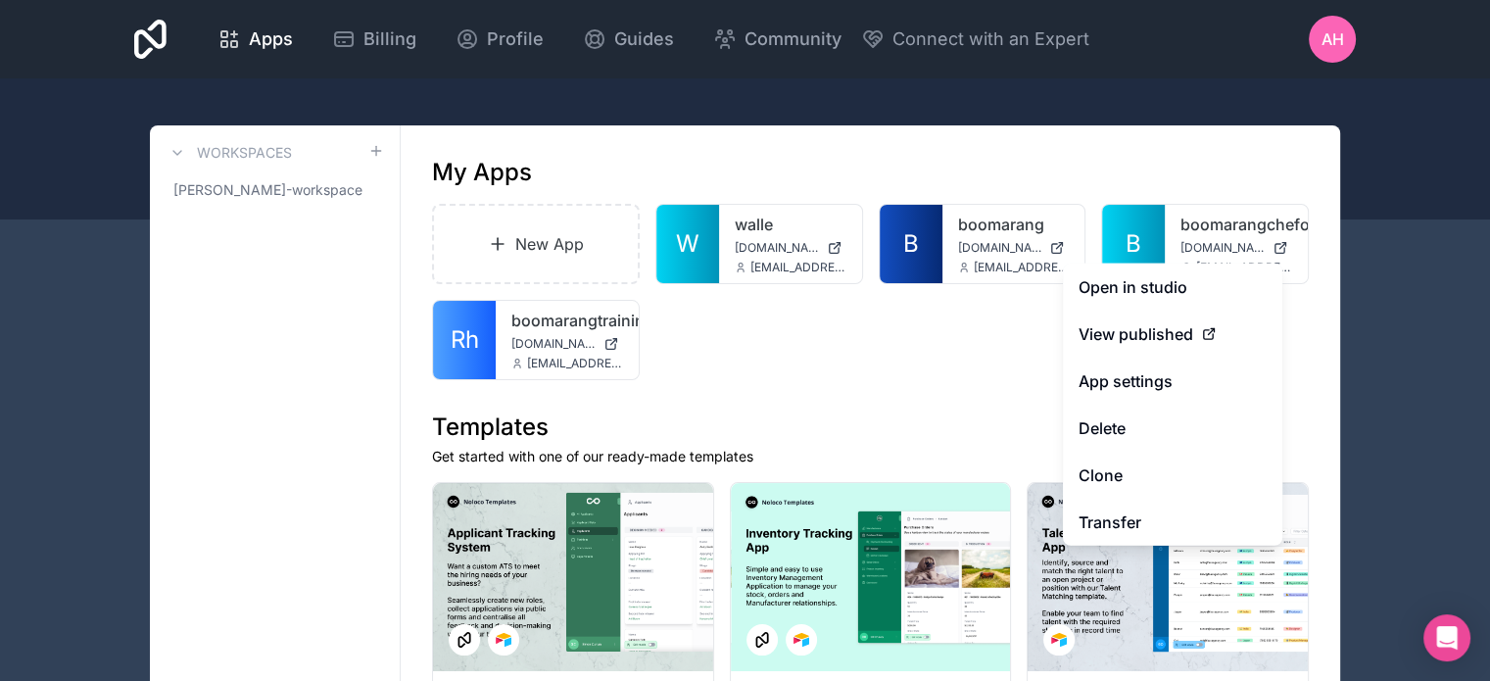
click at [1112, 426] on button "Delete" at bounding box center [1172, 428] width 219 height 47
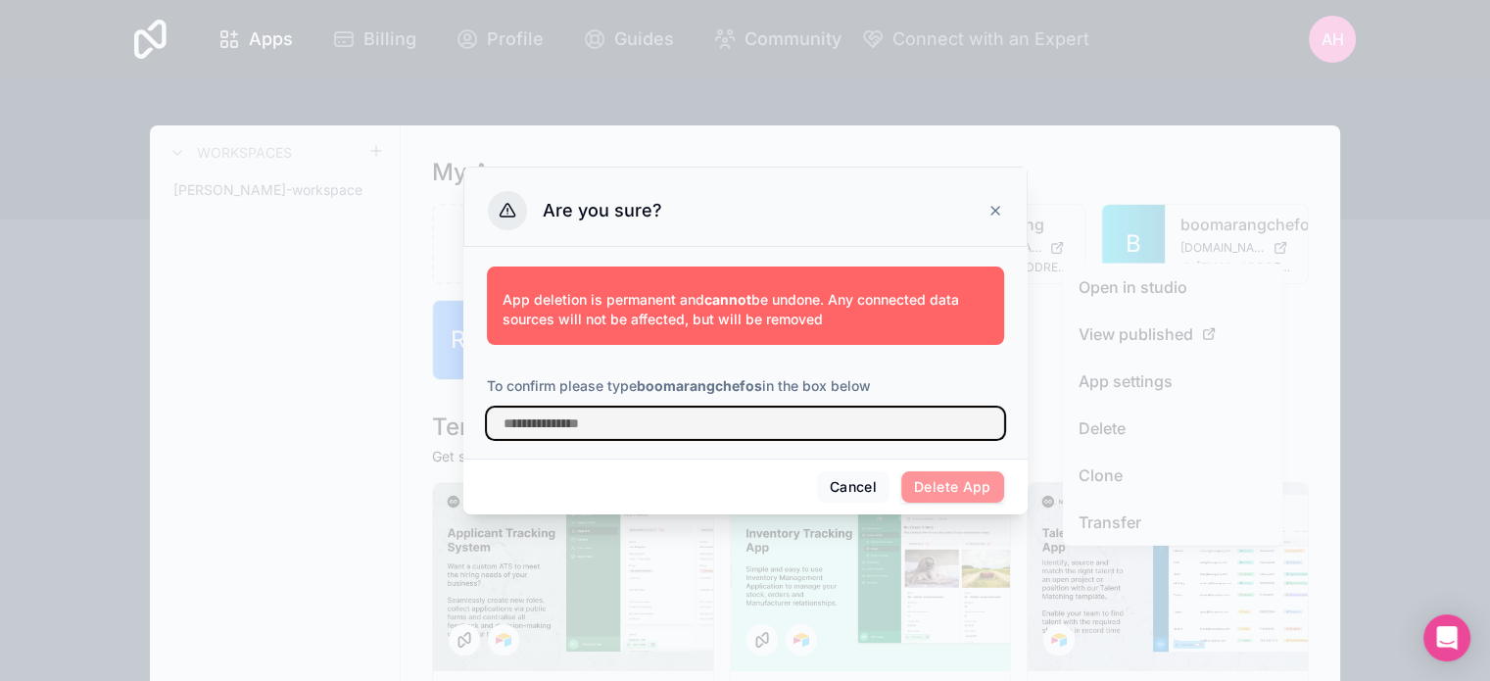
click at [592, 422] on input "text" at bounding box center [745, 423] width 517 height 31
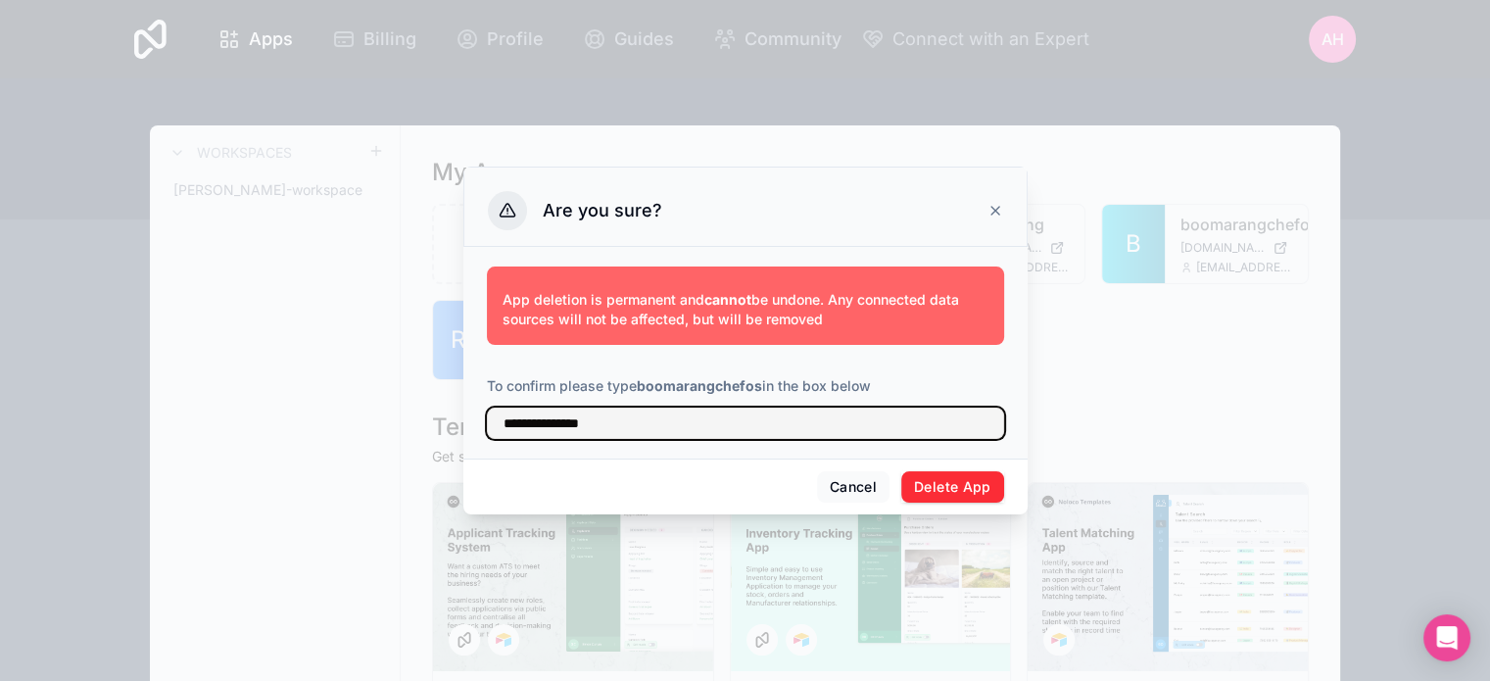
type input "**********"
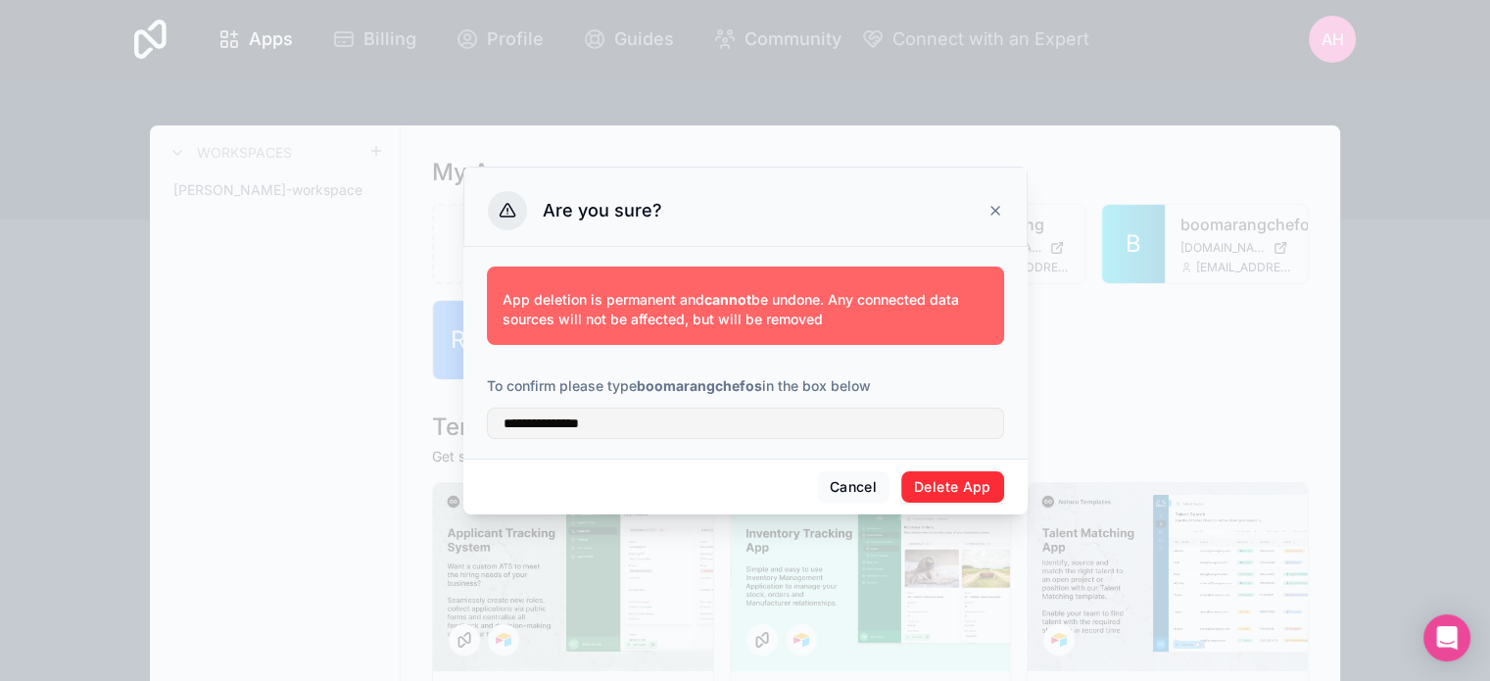
click at [937, 486] on button "Delete App" at bounding box center [952, 486] width 103 height 31
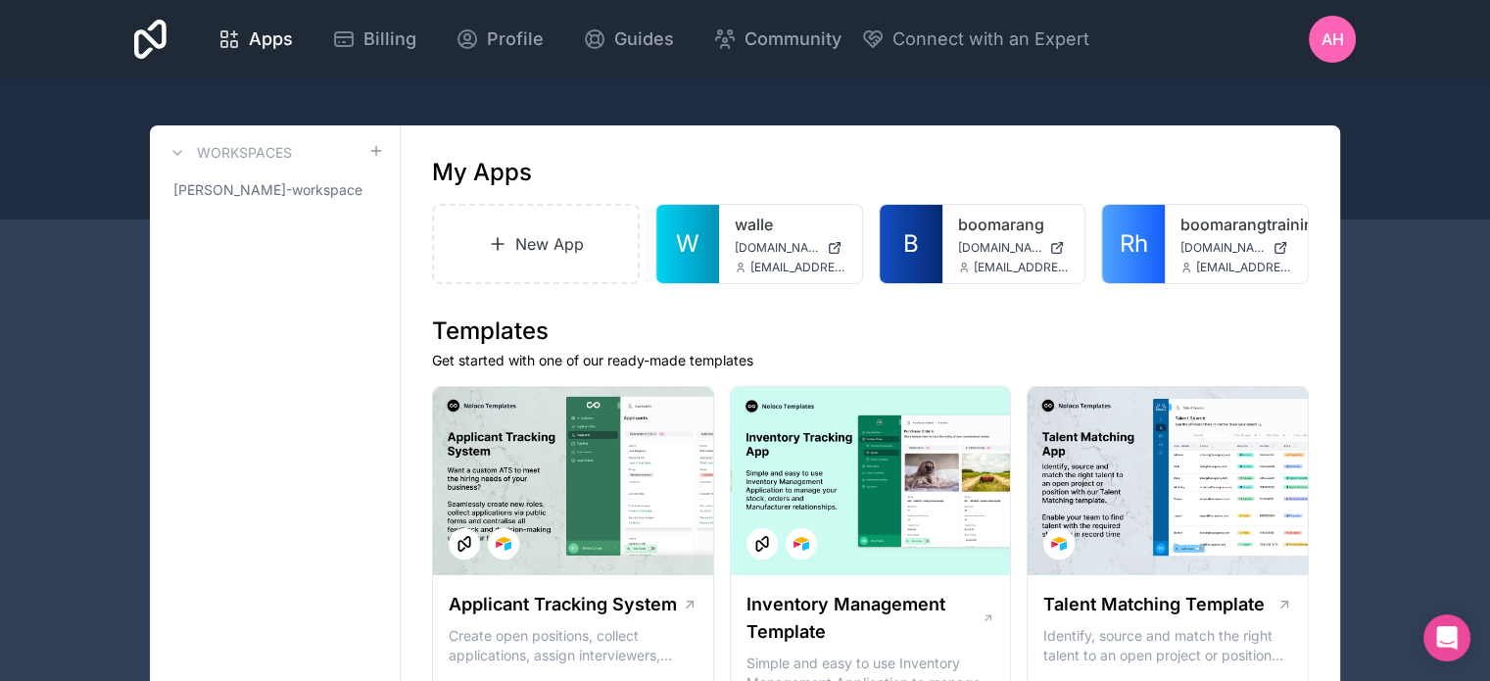
click at [539, 252] on link "New App" at bounding box center [536, 244] width 208 height 80
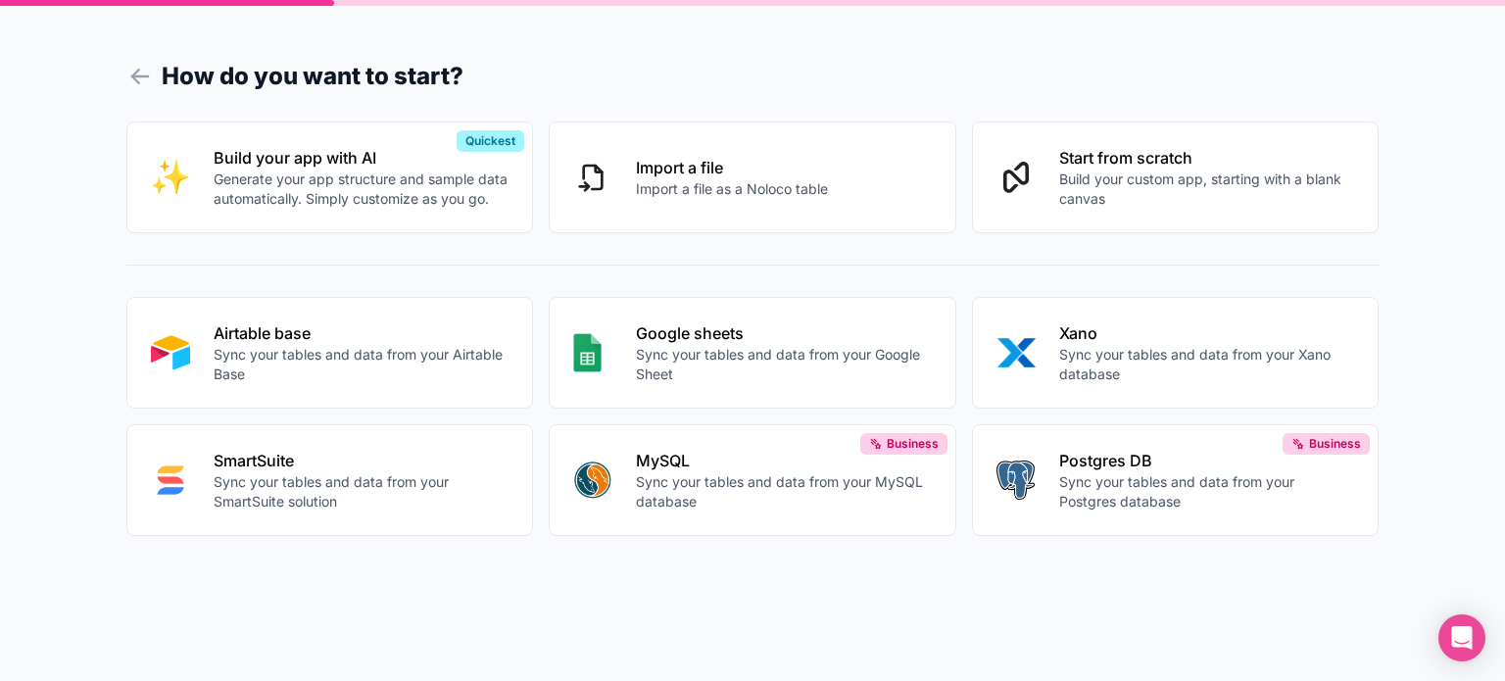
click at [293, 351] on p "Sync your tables and data from your Airtable Base" at bounding box center [362, 364] width 296 height 39
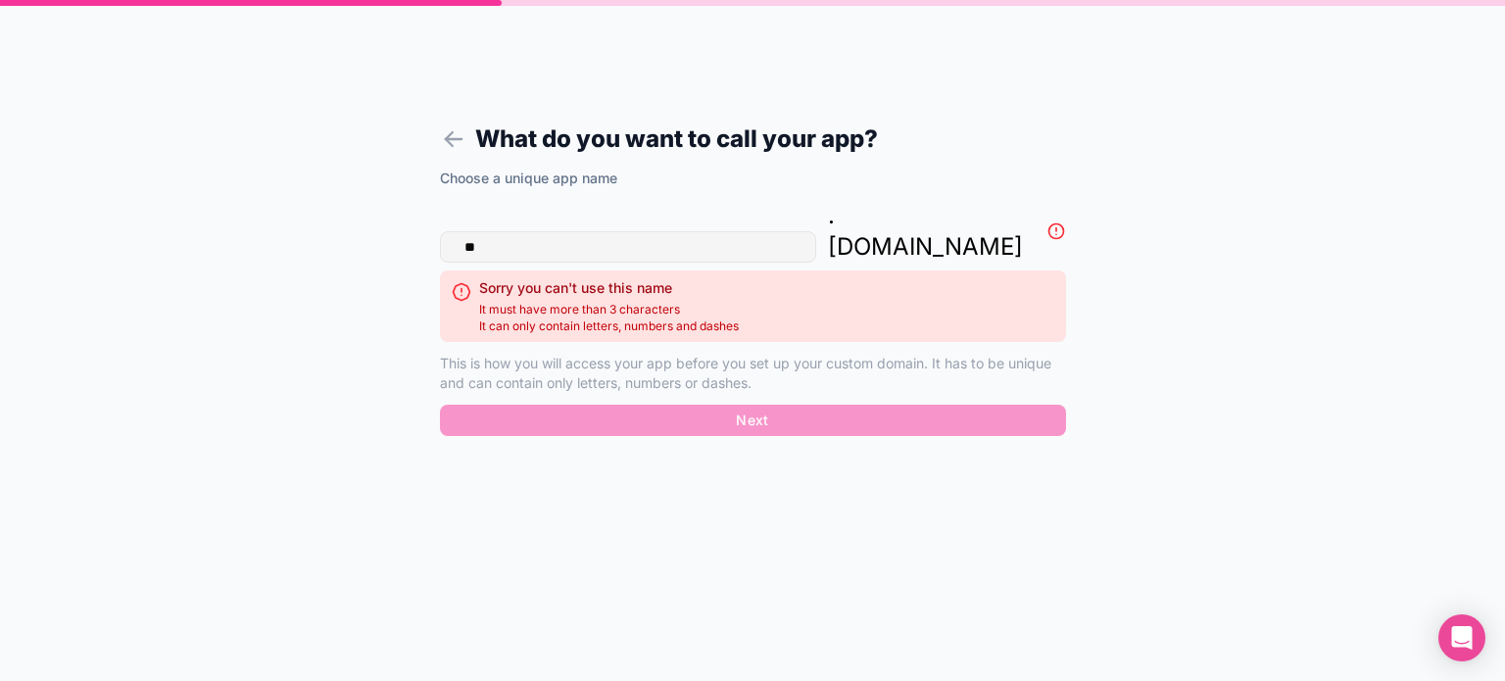
type input "*"
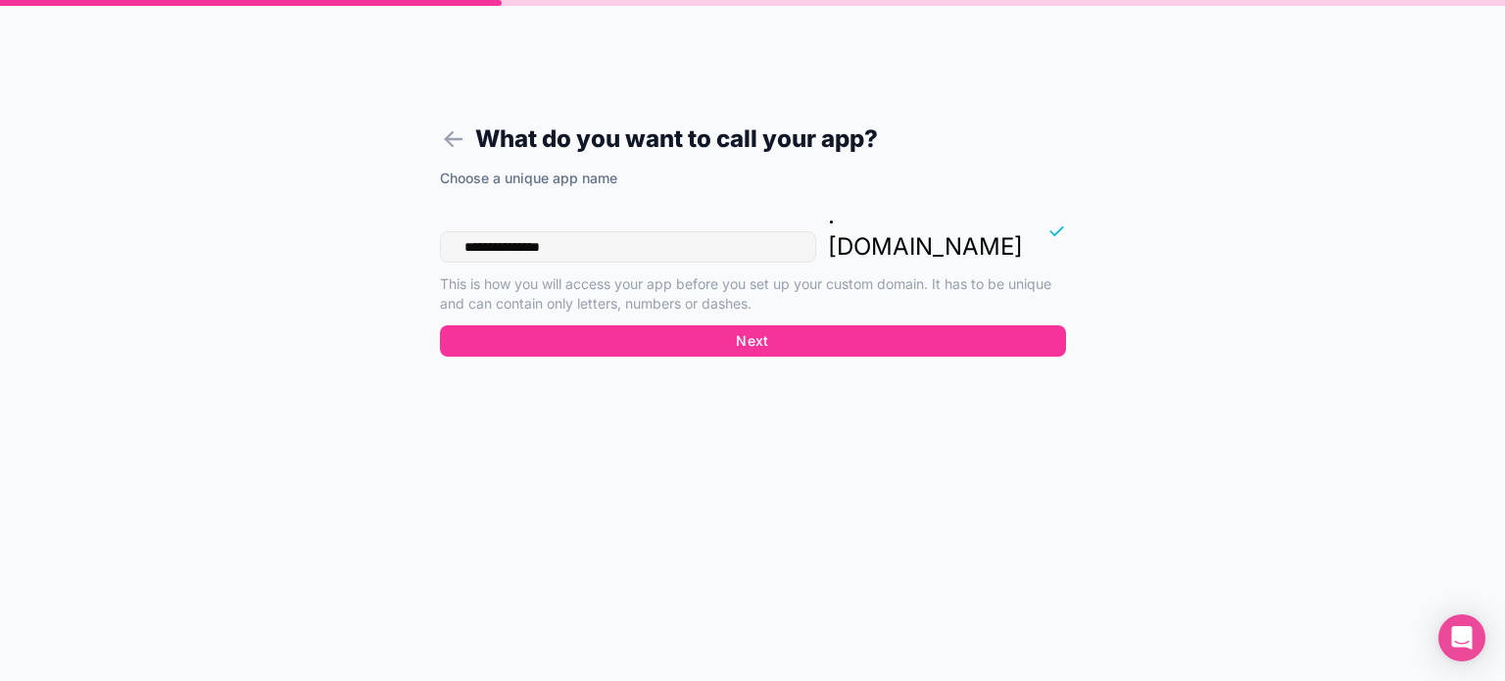
type input "**********"
click at [695, 325] on button "Next" at bounding box center [753, 340] width 626 height 31
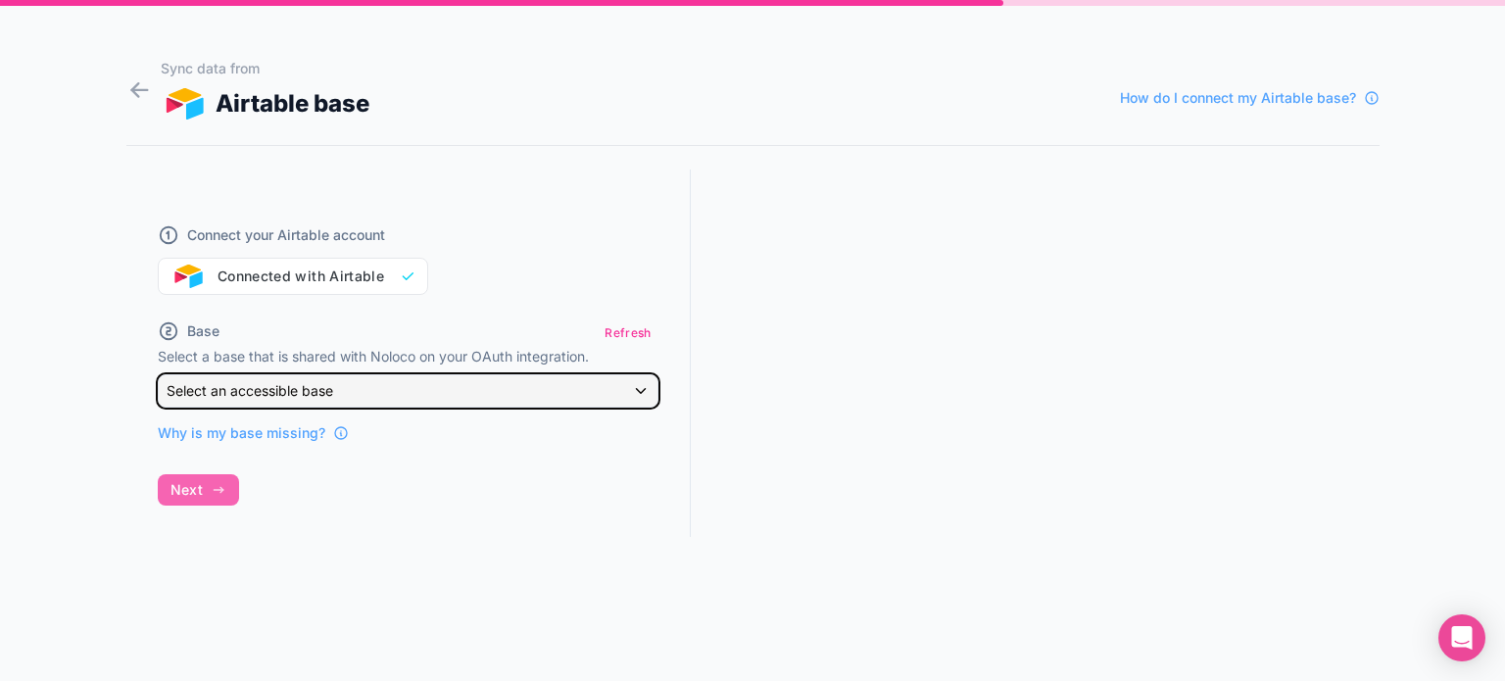
click at [312, 391] on span "Select an accessible base" at bounding box center [250, 390] width 167 height 17
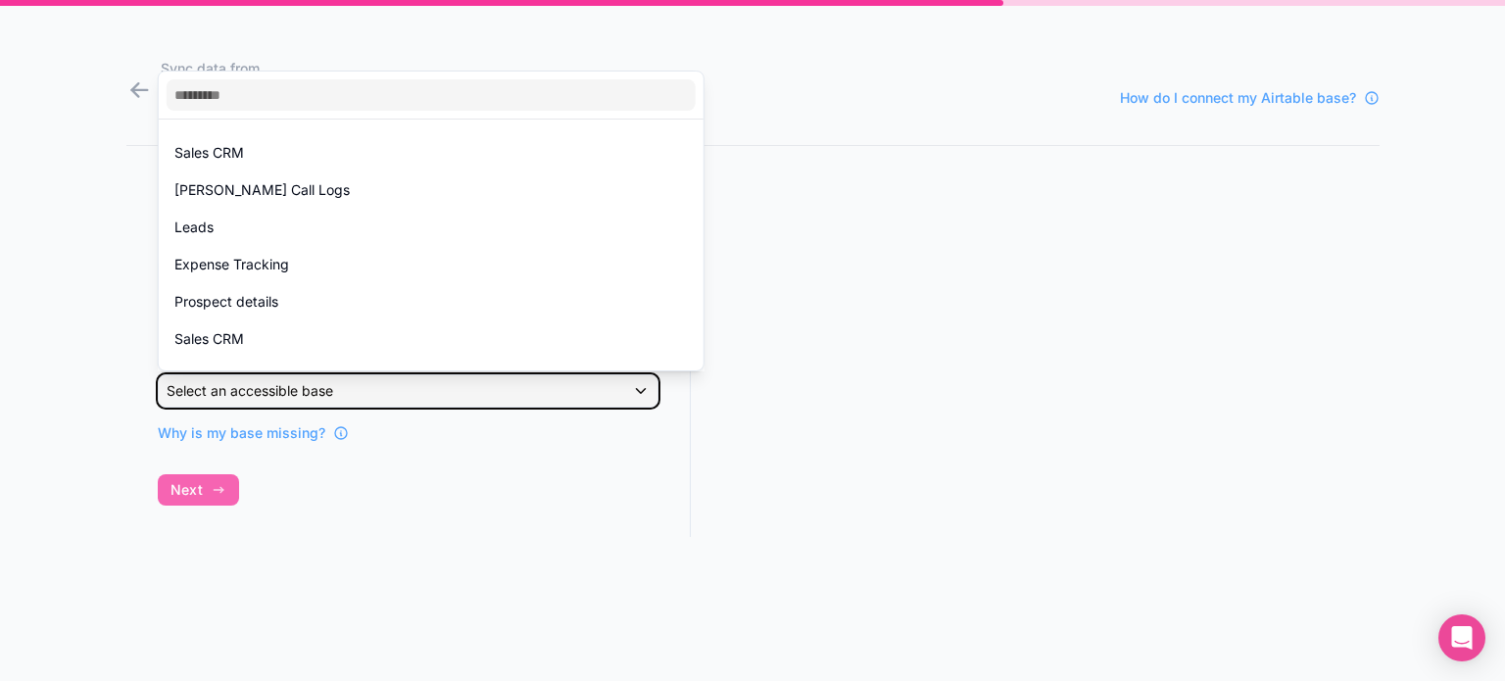
scroll to position [196, 0]
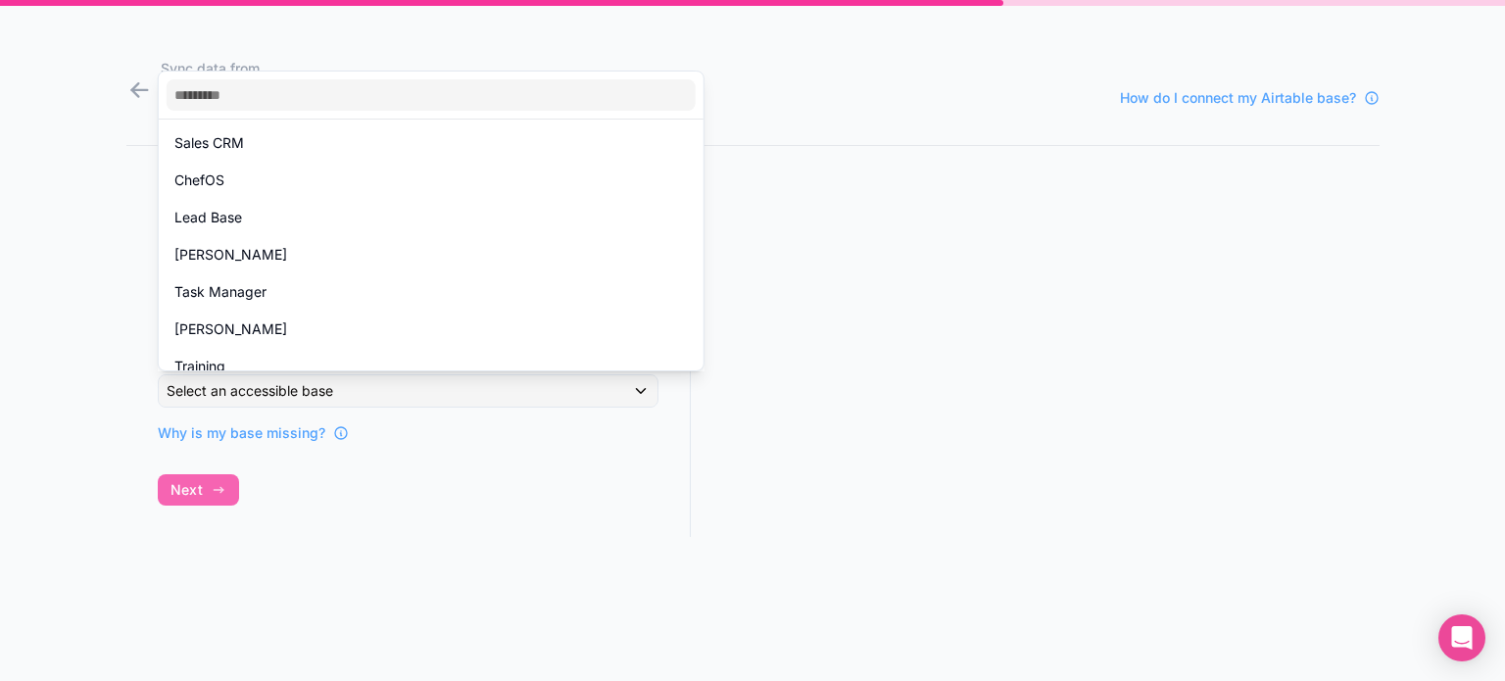
click at [224, 180] on div "ChefOS" at bounding box center [430, 180] width 513 height 24
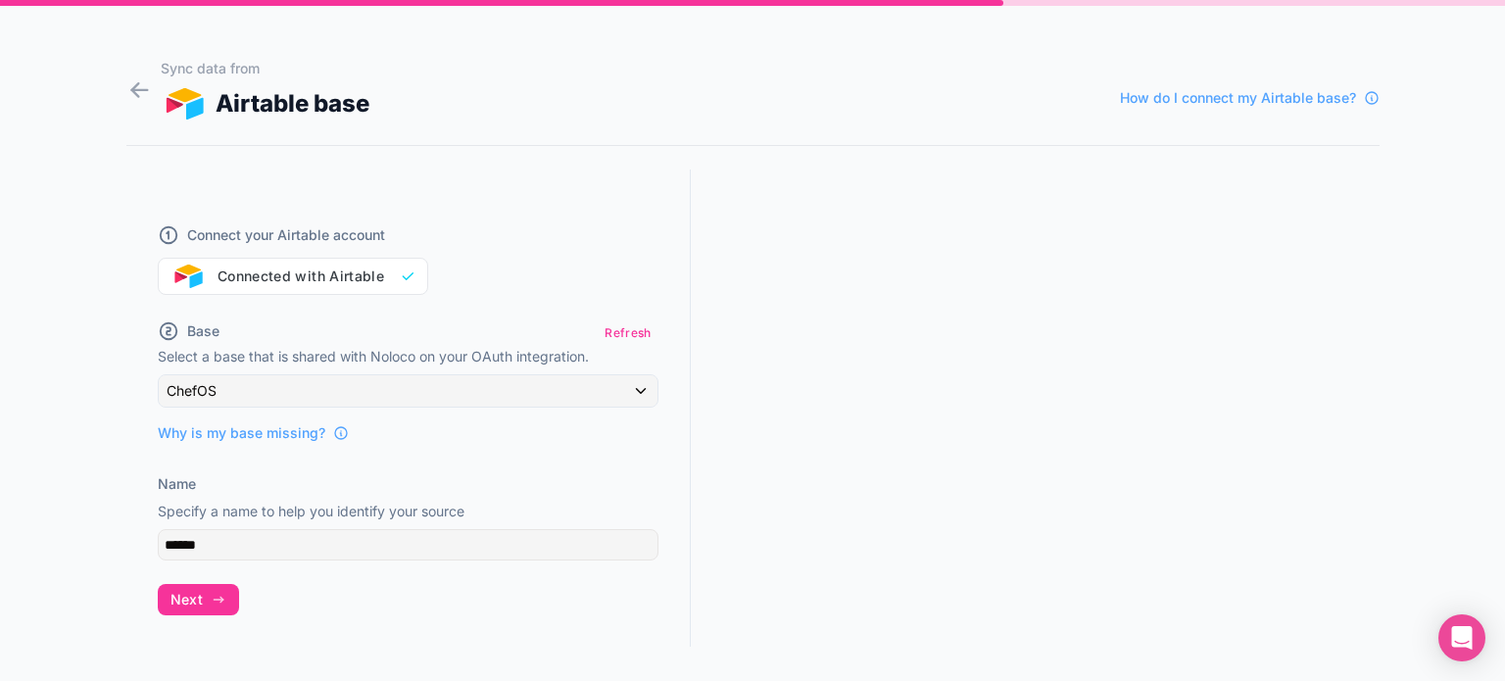
click at [187, 602] on span "Next" at bounding box center [186, 600] width 32 height 18
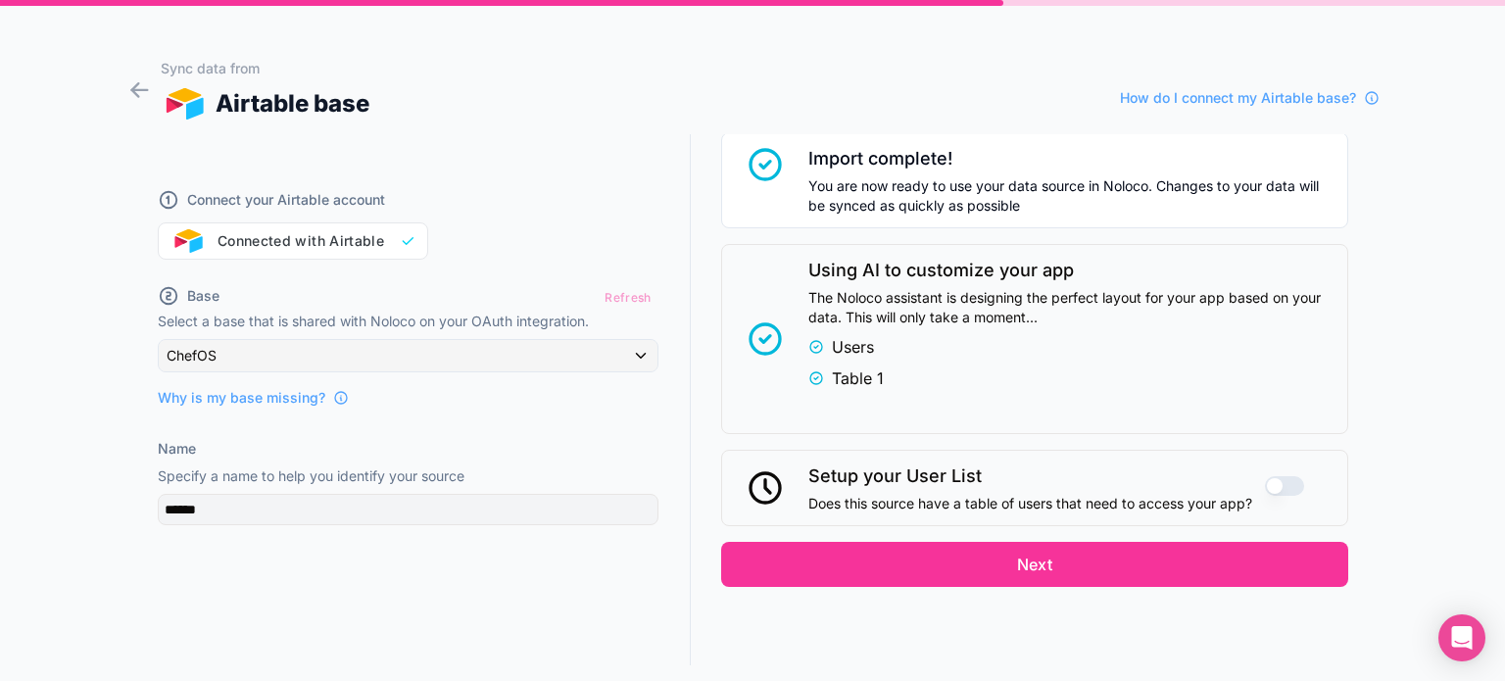
scroll to position [342, 0]
click at [1267, 483] on button "Use setting" at bounding box center [1284, 485] width 39 height 20
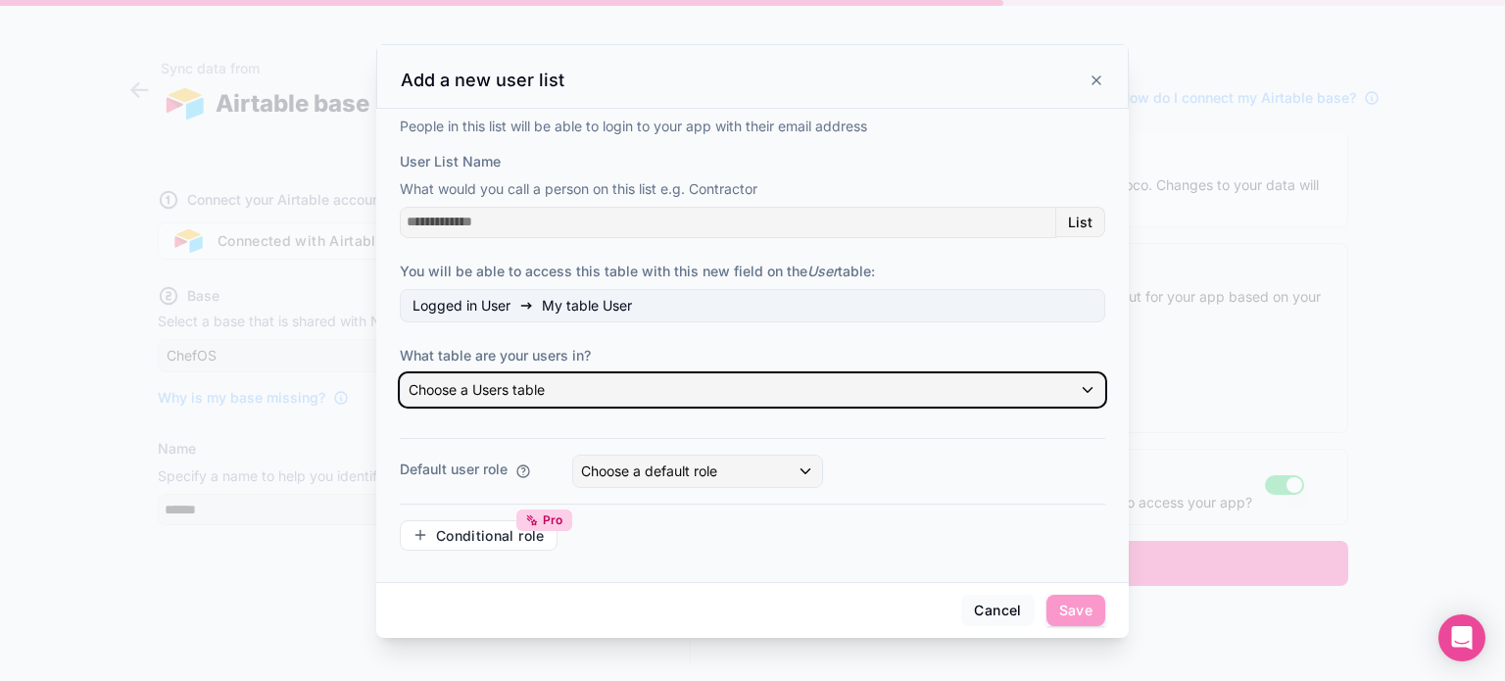
click at [559, 385] on div "Choose a Users table" at bounding box center [752, 389] width 703 height 31
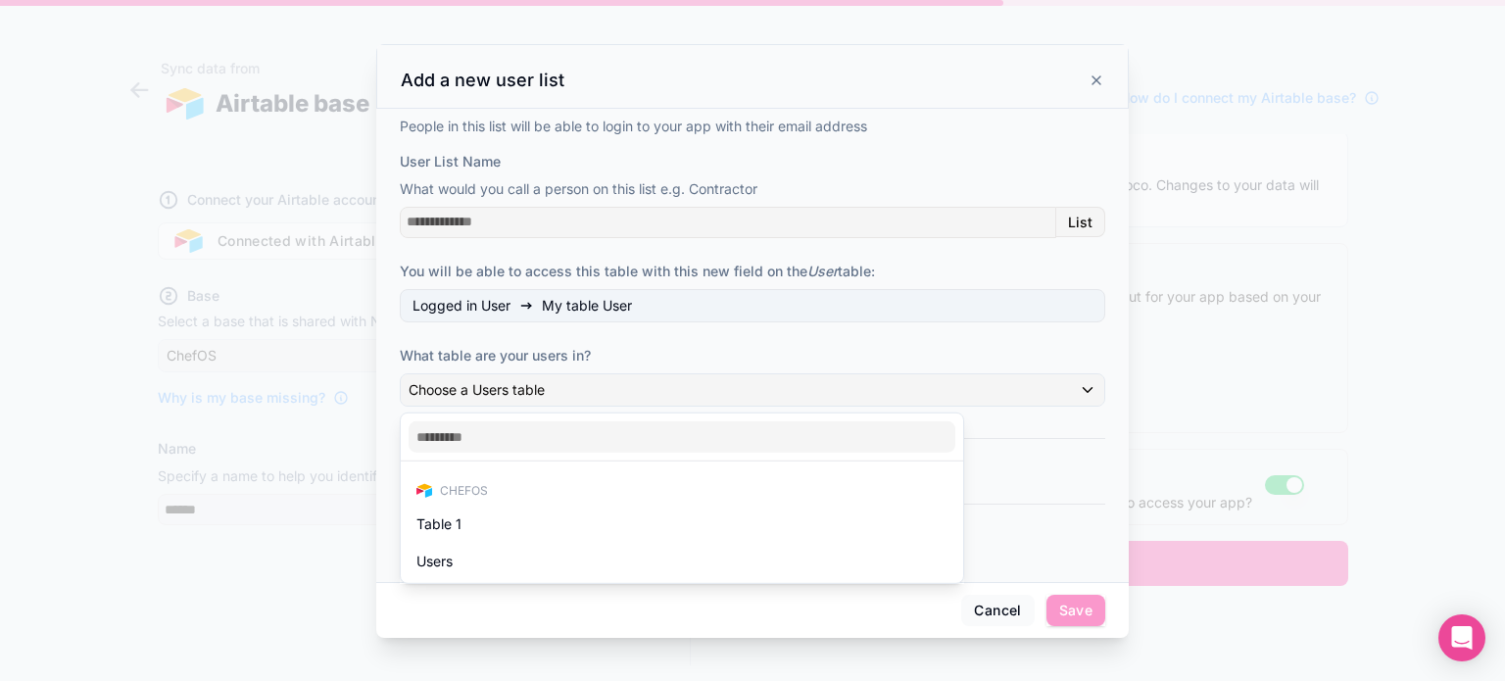
click at [452, 552] on span "Users" at bounding box center [434, 562] width 36 height 24
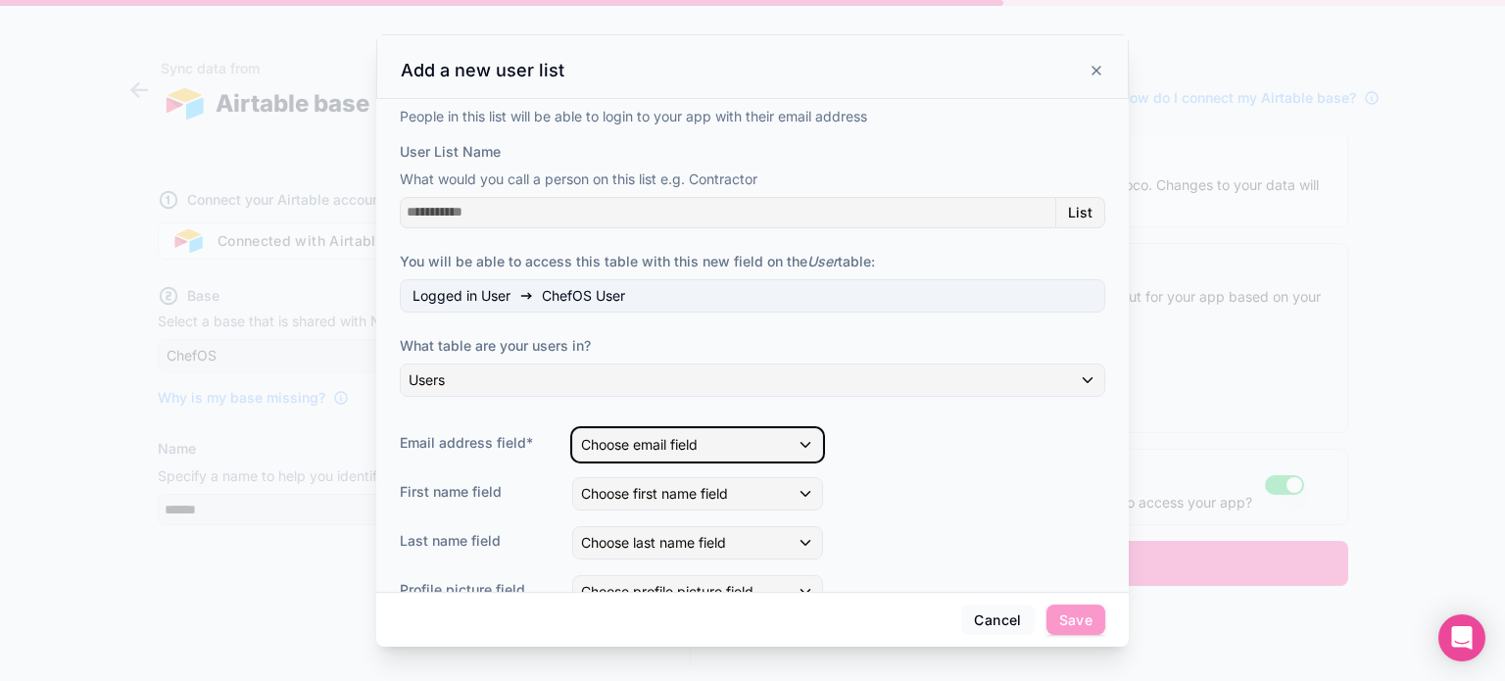
click at [763, 442] on div "Choose email field" at bounding box center [697, 444] width 249 height 31
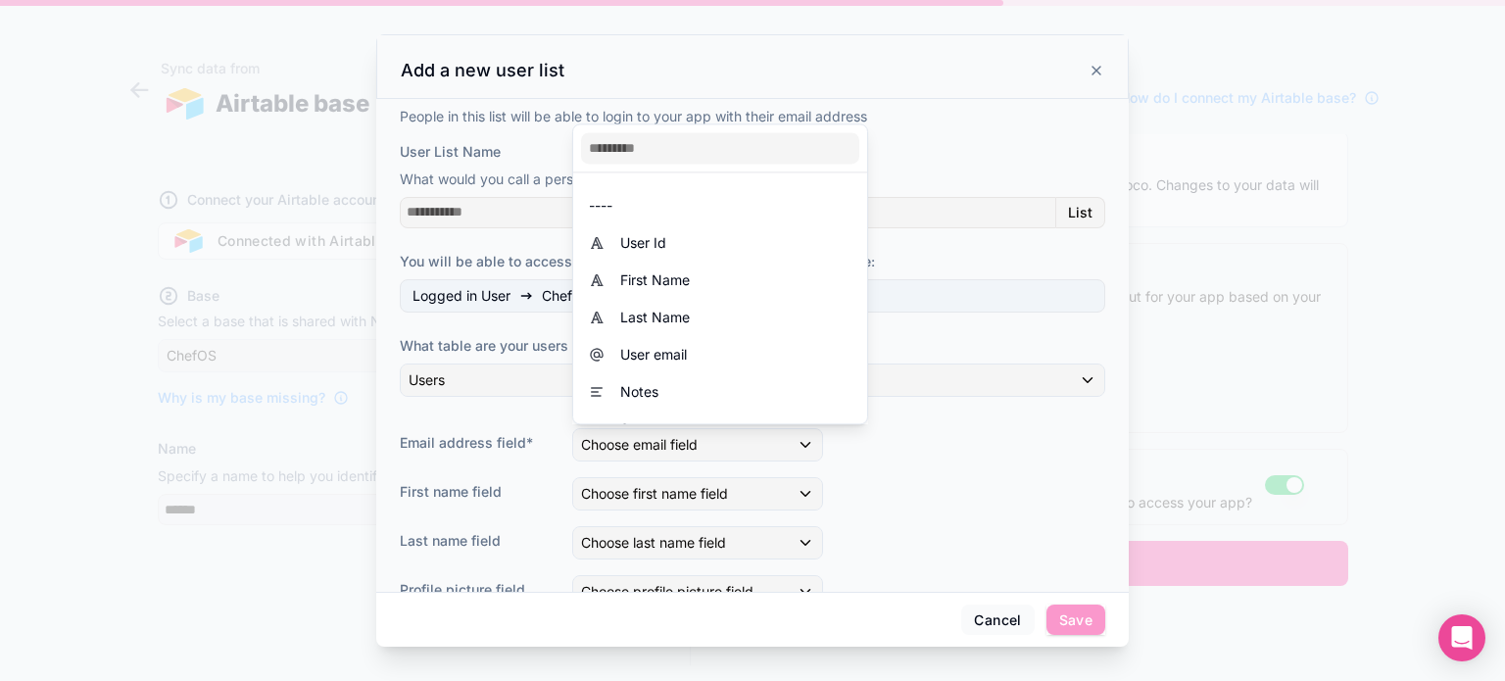
click at [701, 356] on div "User email" at bounding box center [720, 355] width 263 height 24
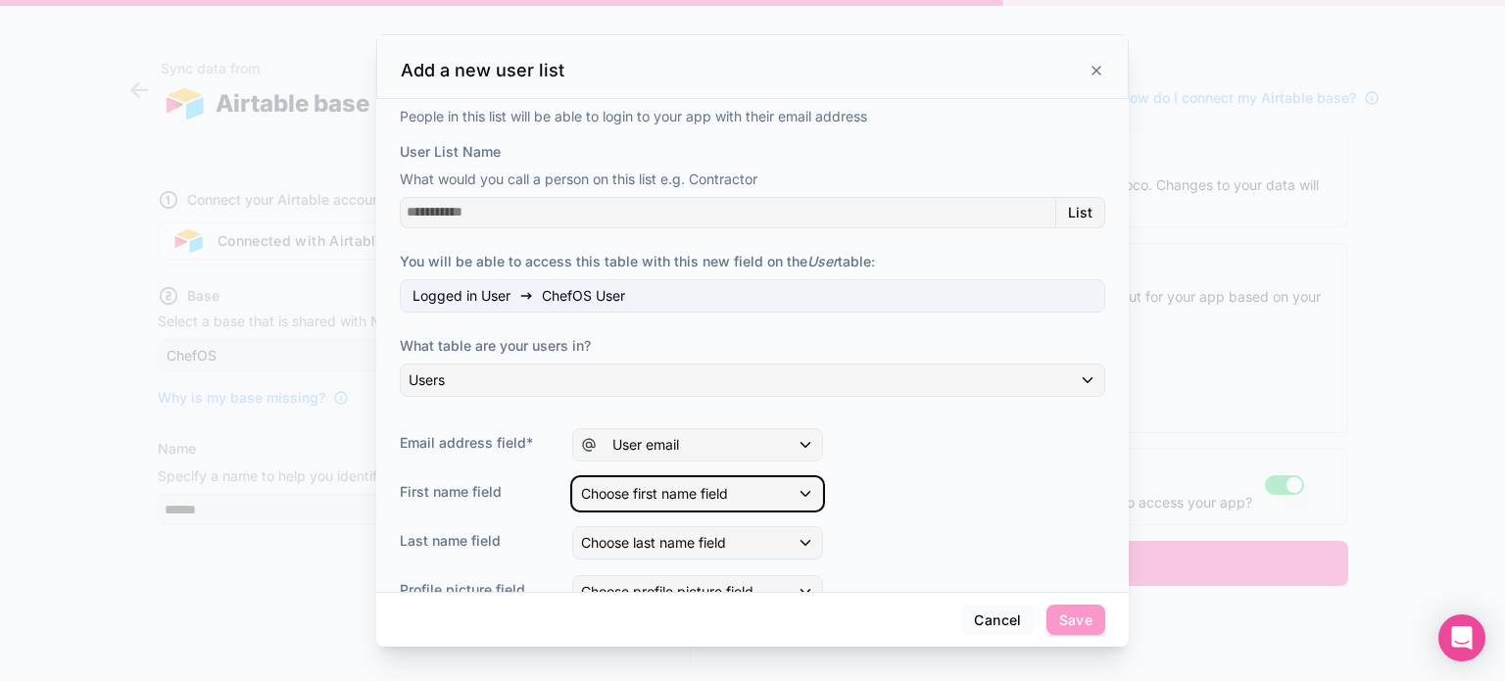
click at [736, 489] on div "Choose first name field" at bounding box center [697, 493] width 249 height 31
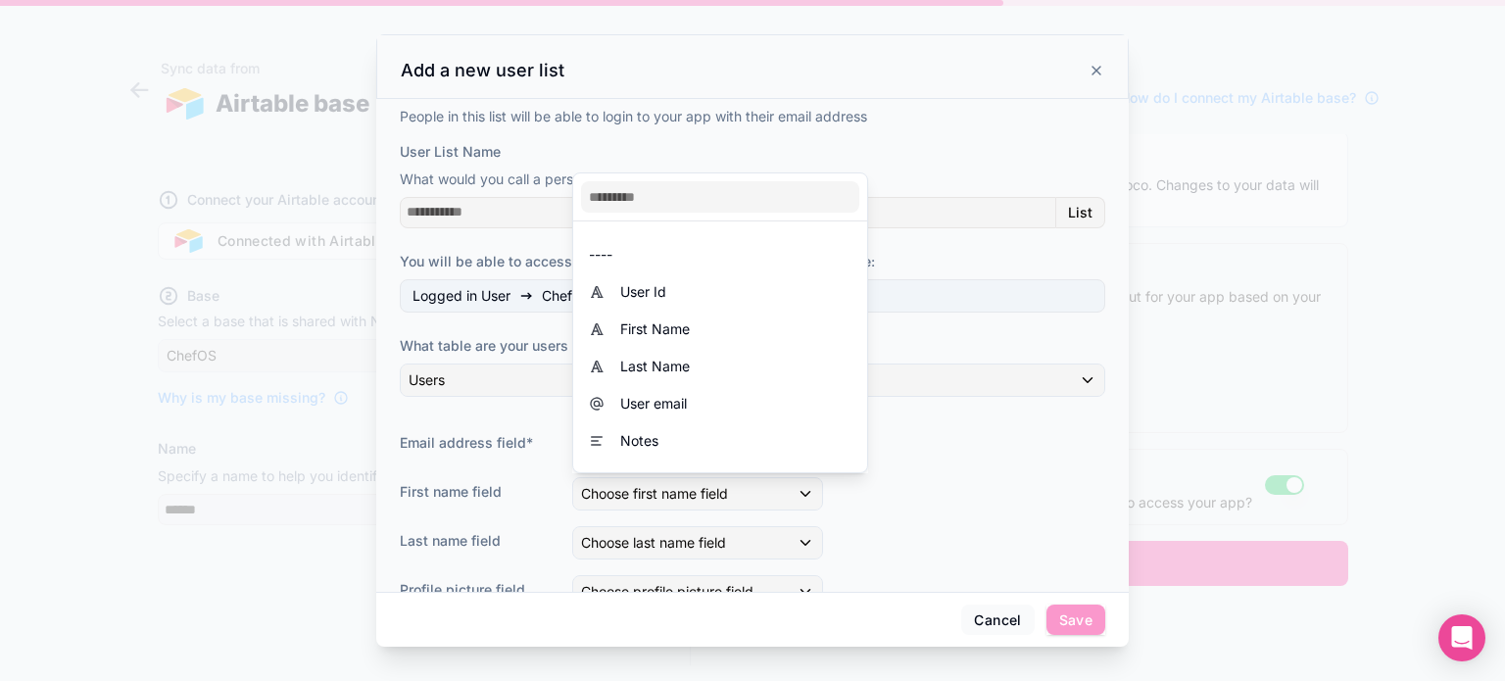
click at [665, 332] on span "First Name" at bounding box center [655, 329] width 70 height 24
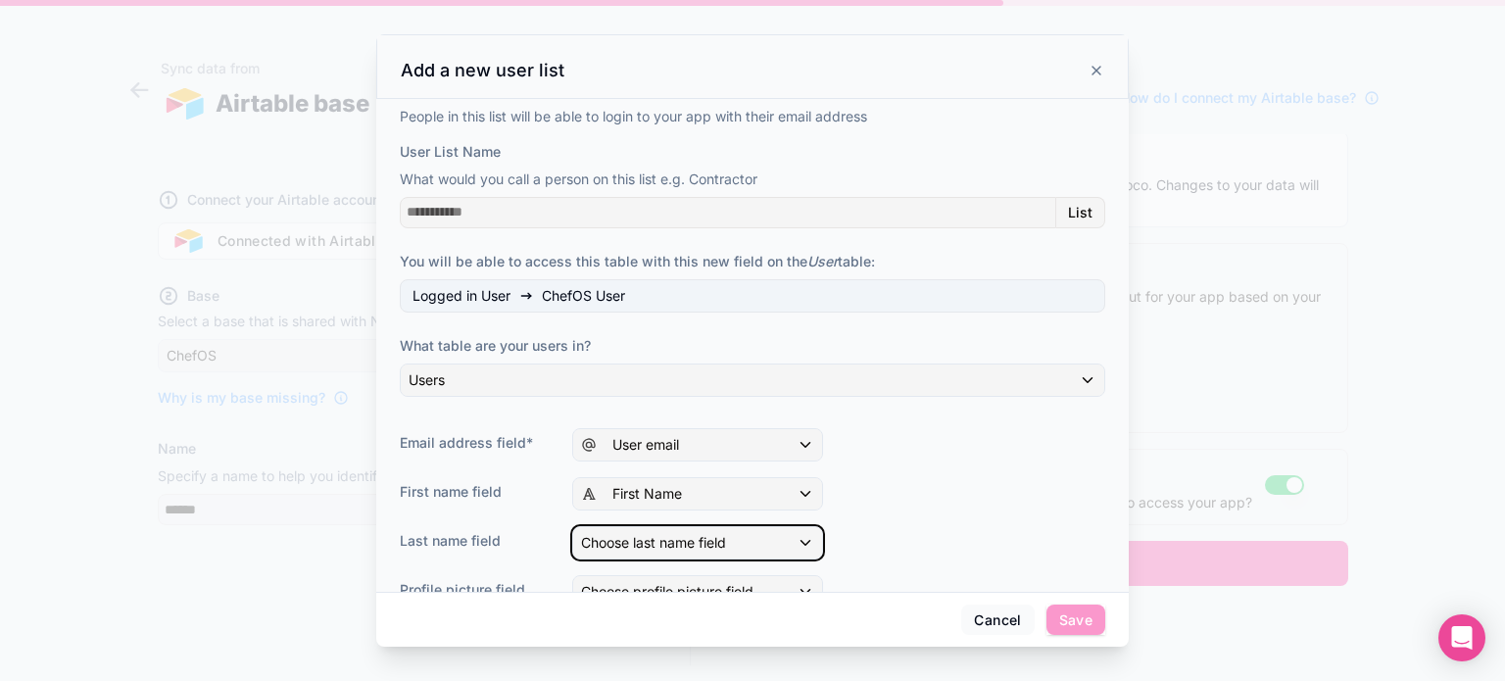
click at [714, 540] on span "Choose last name field" at bounding box center [653, 542] width 145 height 17
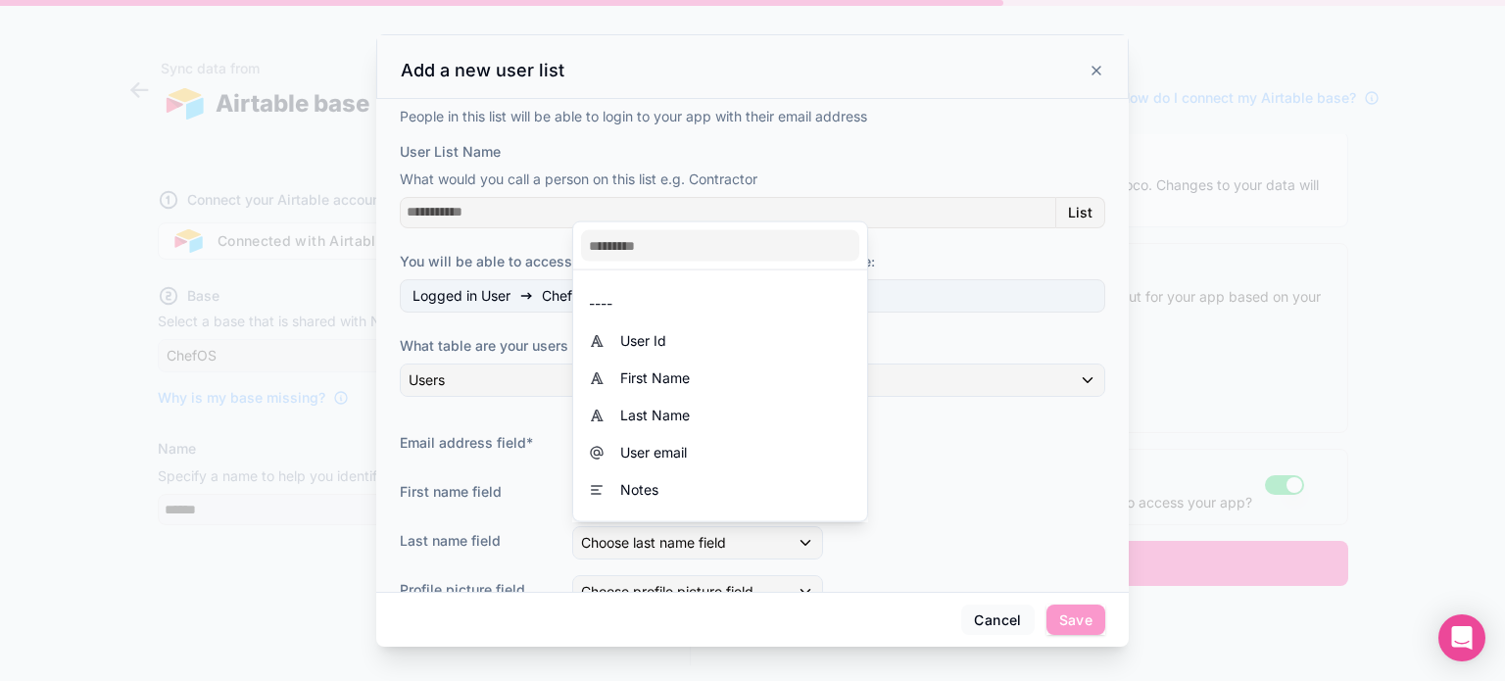
click at [673, 418] on span "Last Name" at bounding box center [655, 416] width 70 height 24
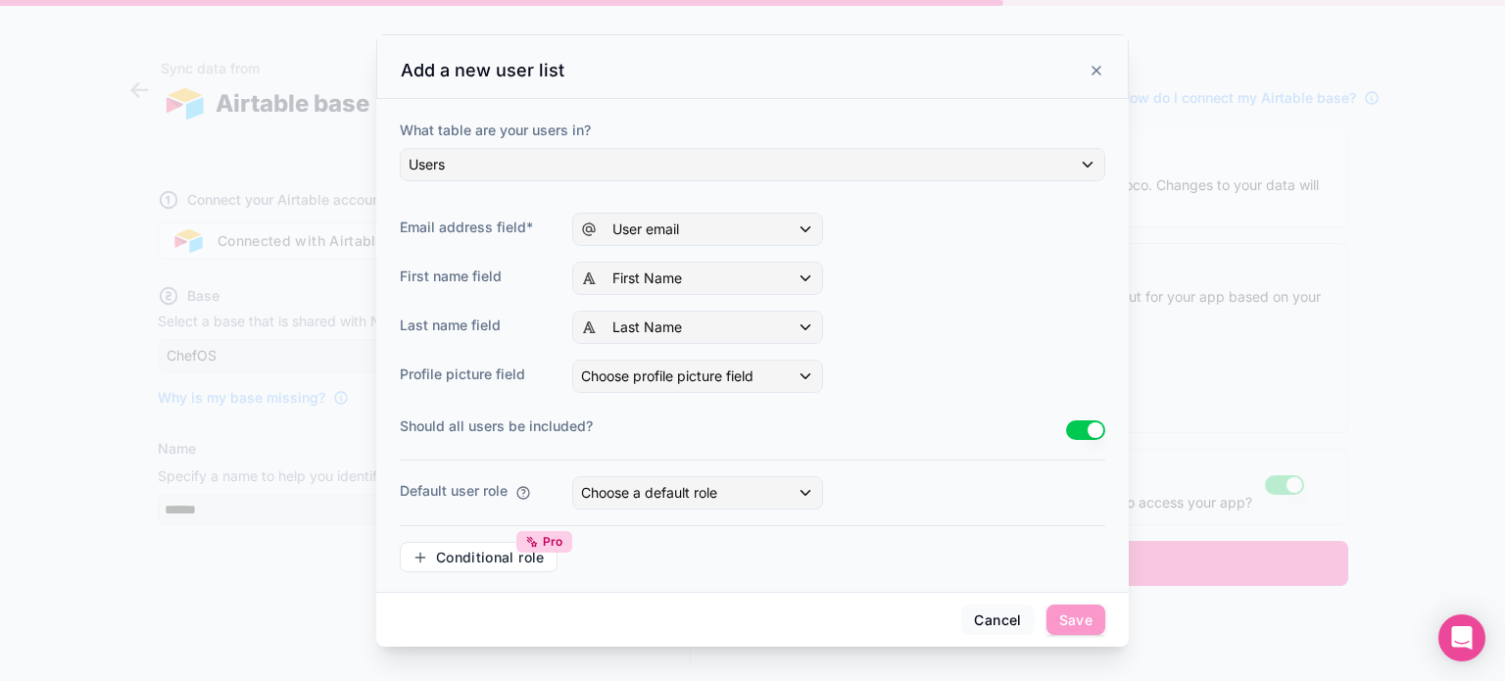
scroll to position [222, 0]
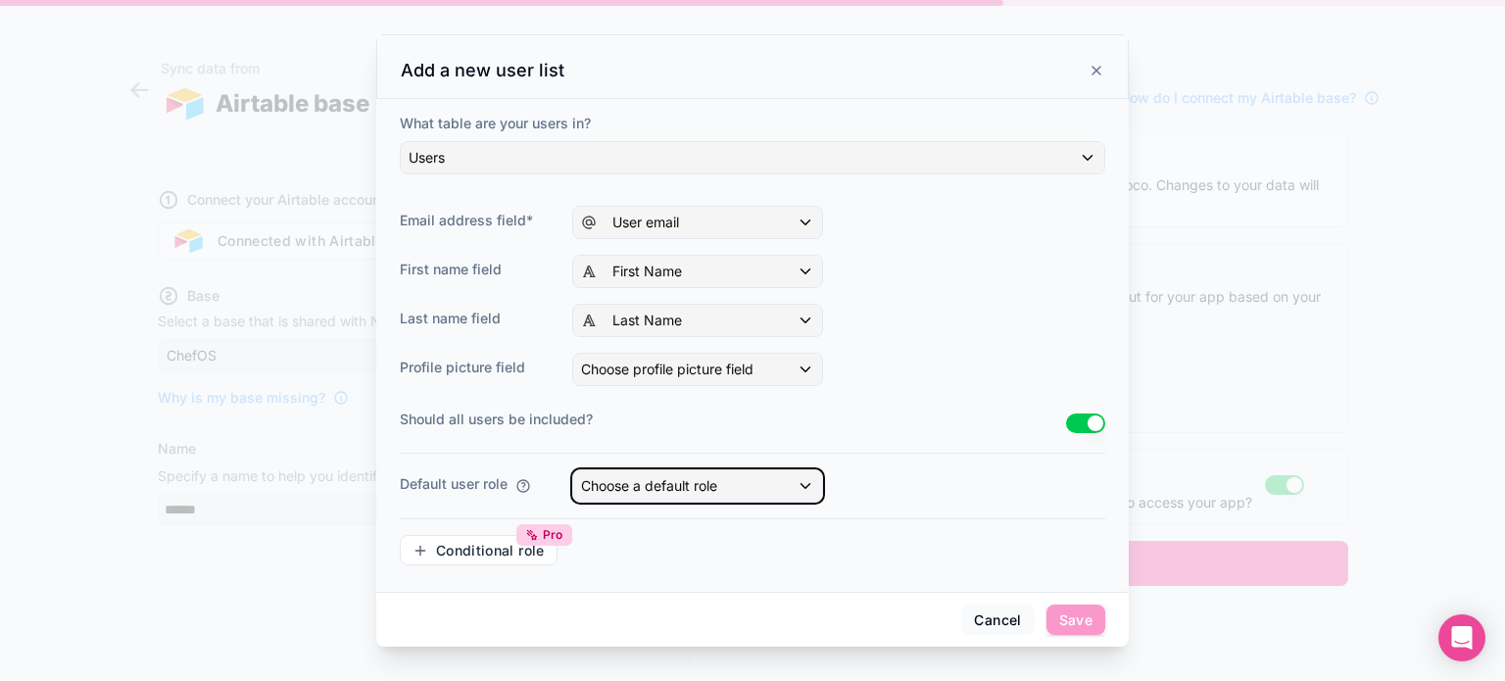
click at [750, 486] on div "Choose a default role" at bounding box center [697, 485] width 249 height 31
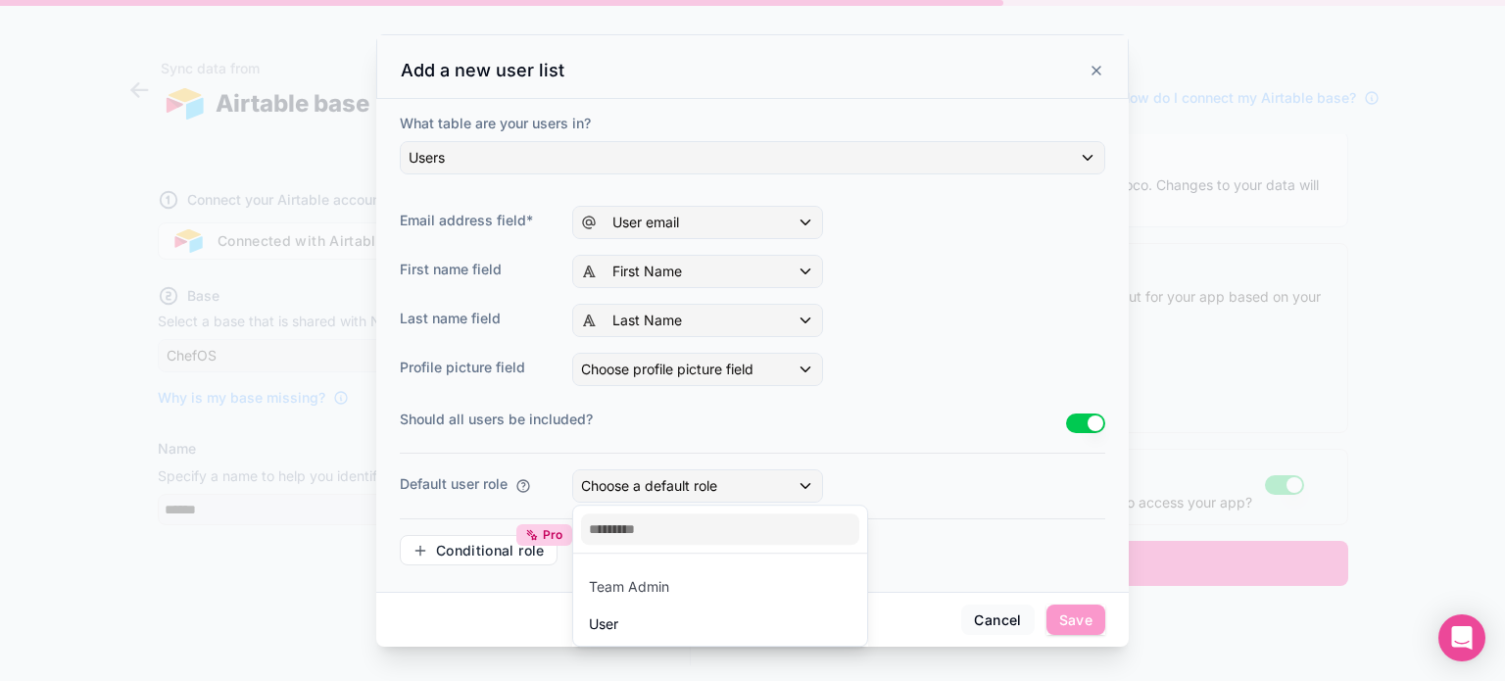
click at [657, 621] on div "User" at bounding box center [720, 624] width 263 height 24
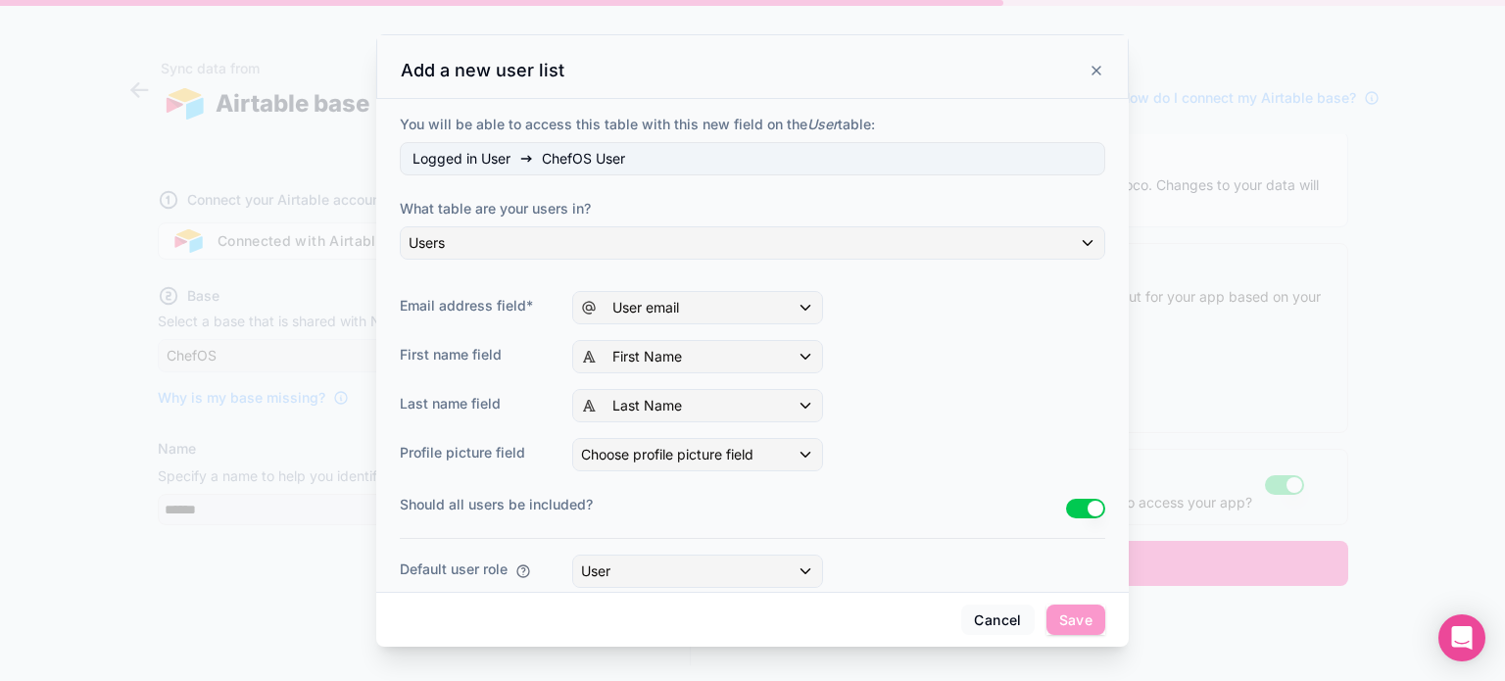
scroll to position [0, 0]
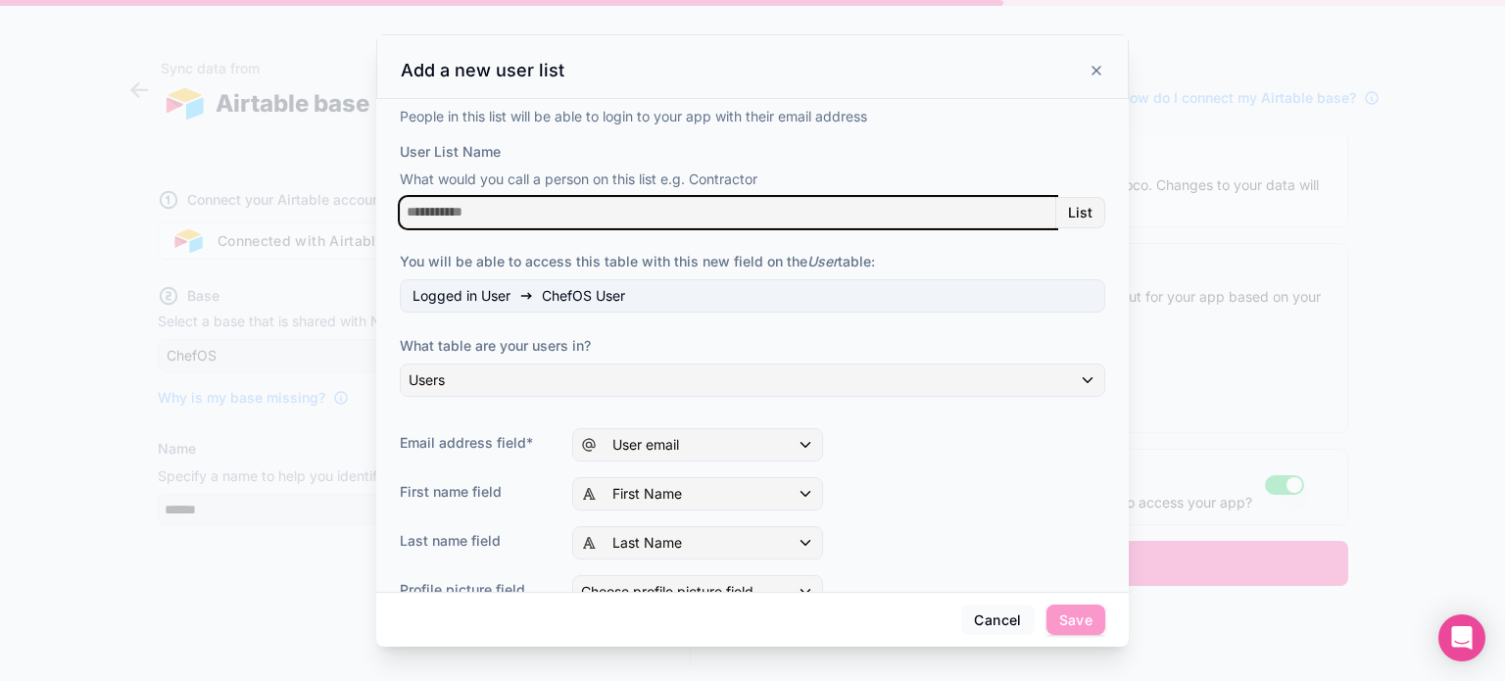
click at [478, 214] on input "User List Name" at bounding box center [728, 212] width 656 height 31
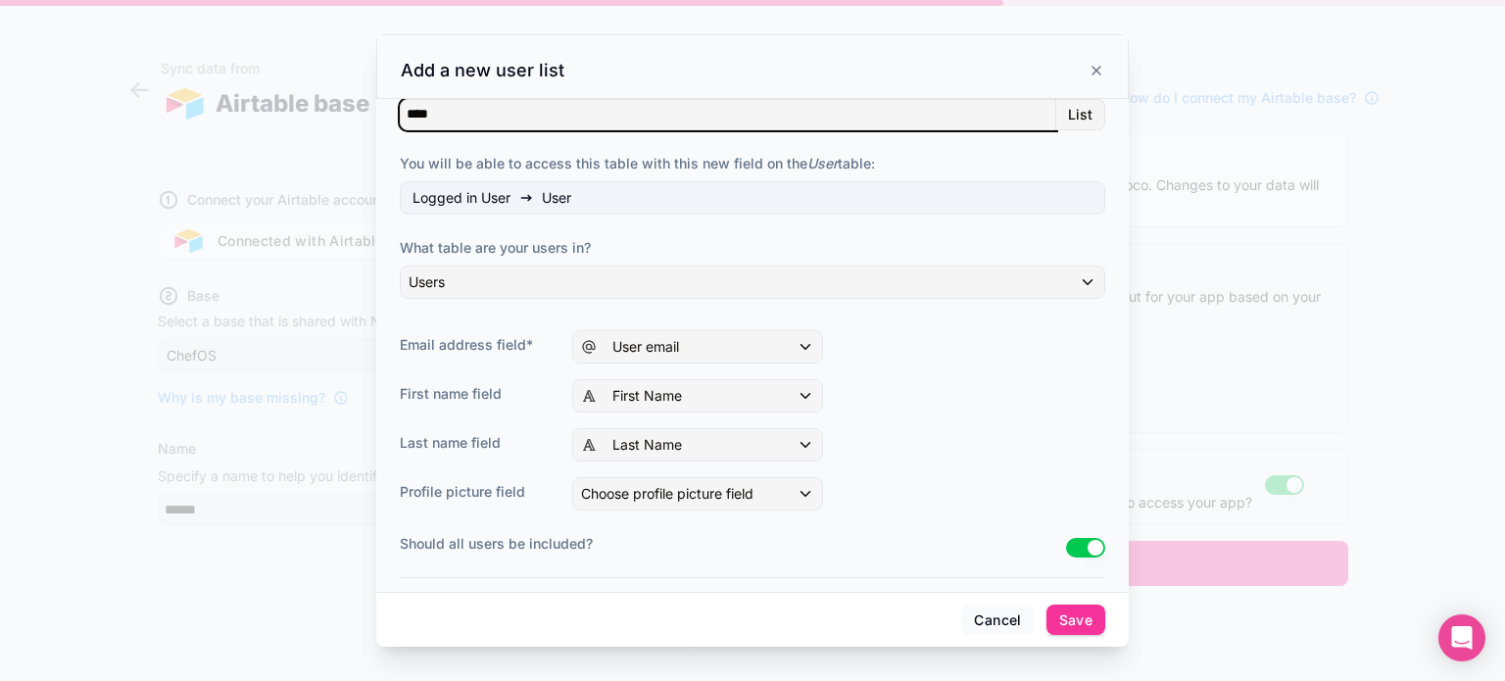
scroll to position [222, 0]
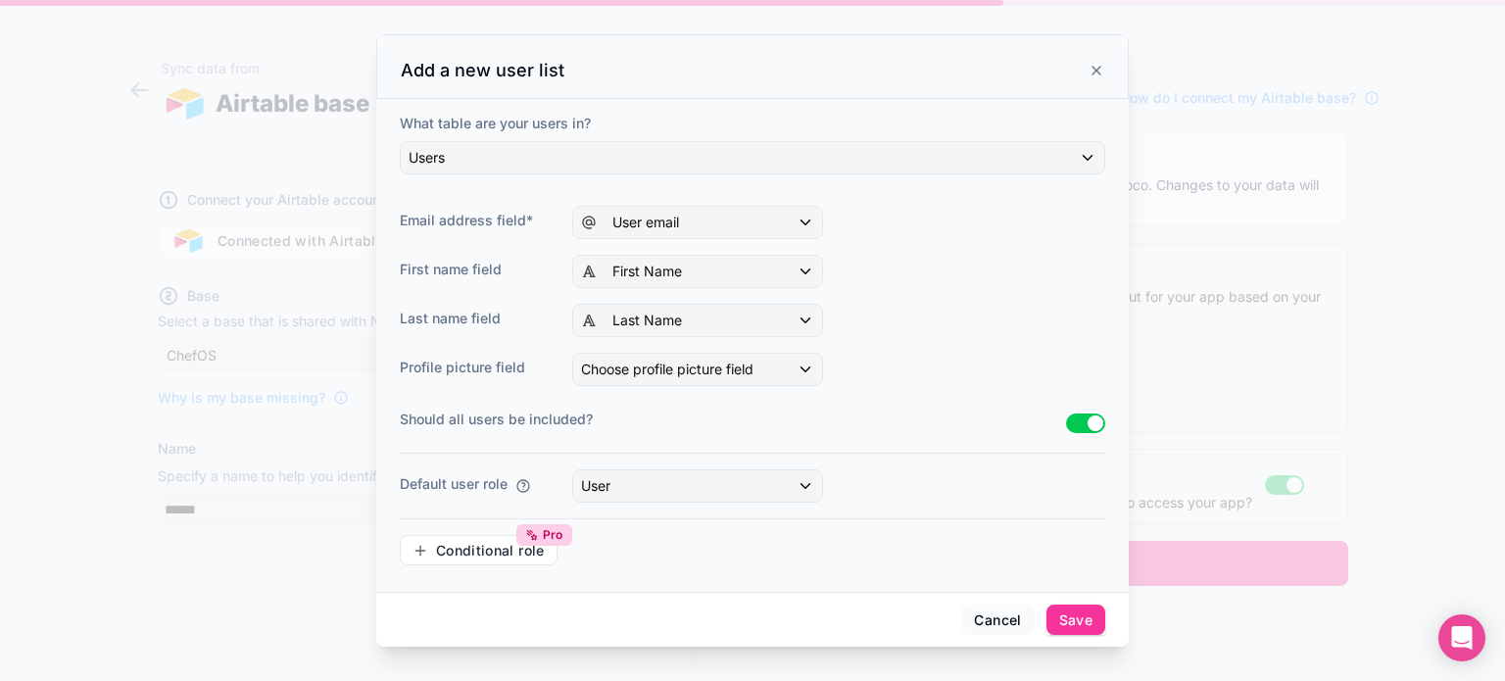
type input "****"
click at [1068, 616] on button "Save" at bounding box center [1075, 619] width 59 height 31
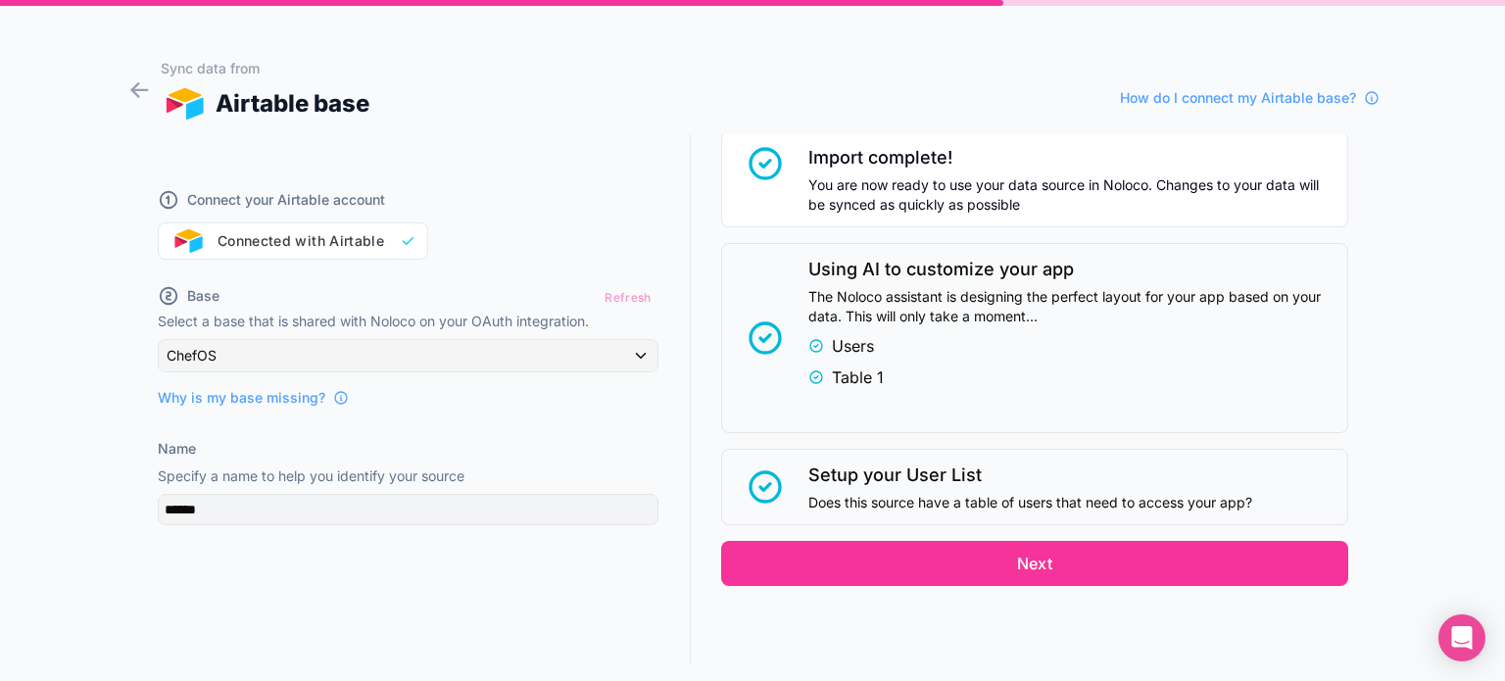
click at [995, 553] on button "Next" at bounding box center [1034, 563] width 627 height 45
